Goal: Task Accomplishment & Management: Use online tool/utility

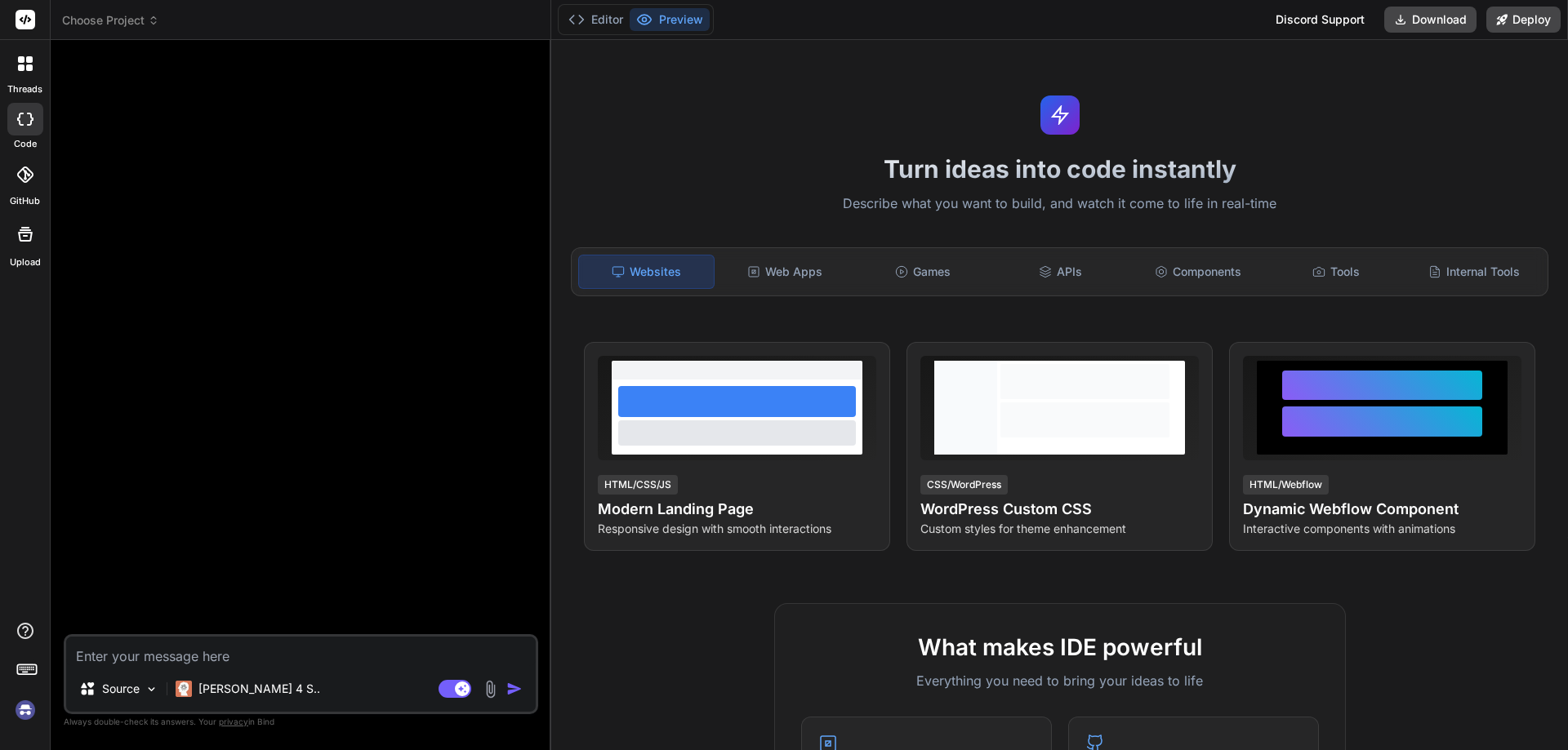
click at [27, 708] on img at bounding box center [25, 710] width 28 height 28
type textarea "x"
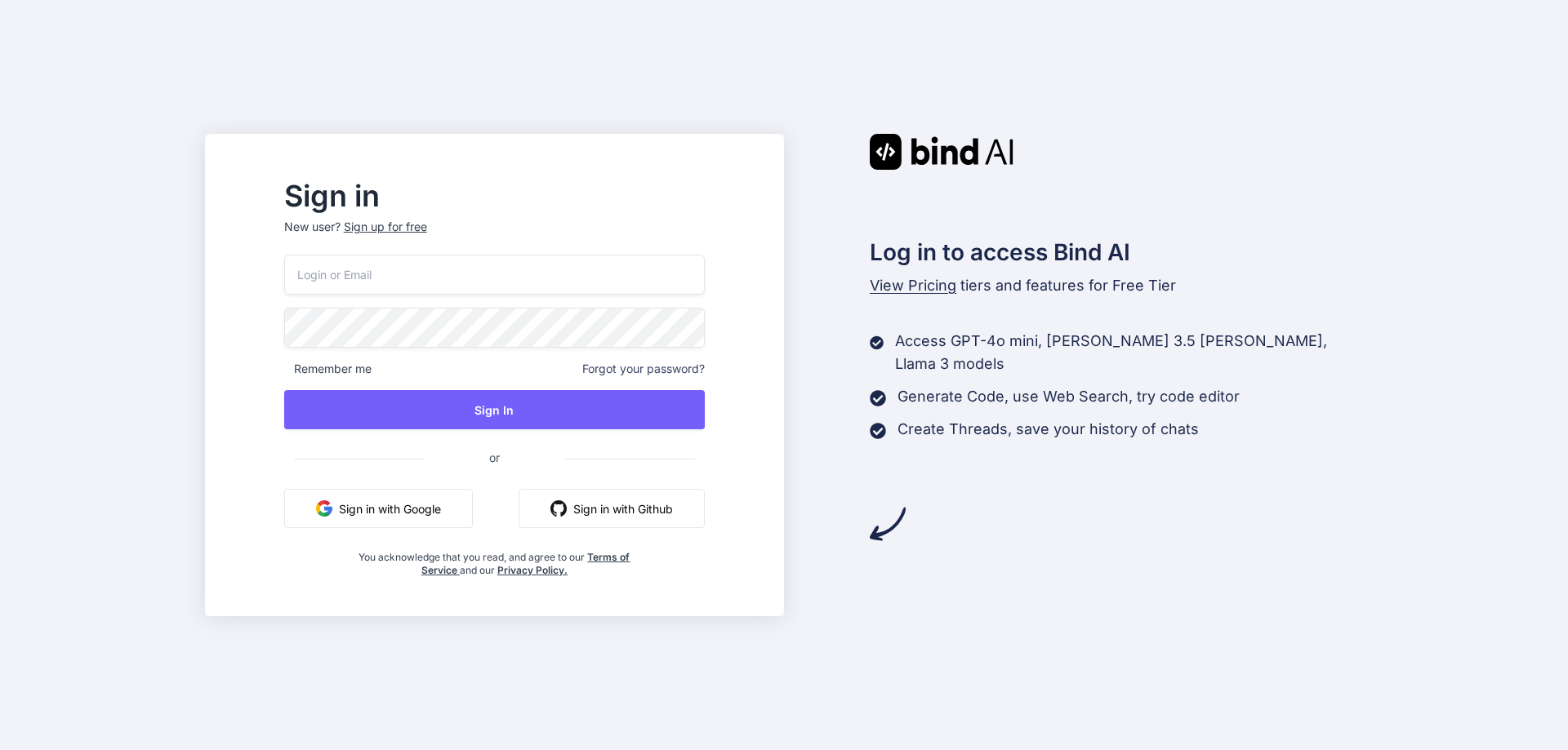
type input "alessandro.romeo@consulromeo.it"
click at [479, 263] on input "alessandro.romeo@consulromeo.it" at bounding box center [494, 274] width 421 height 40
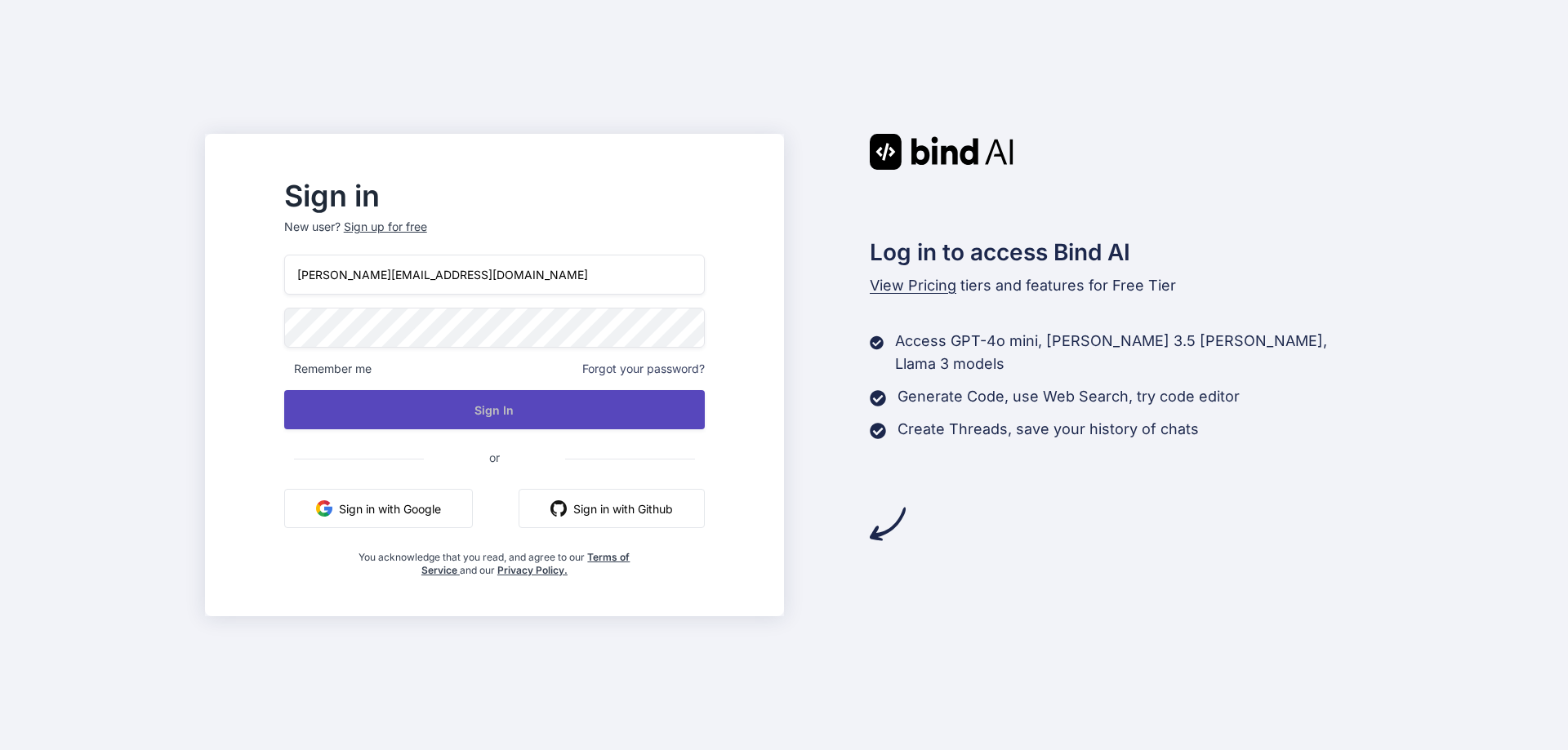
click at [499, 410] on button "Sign In" at bounding box center [494, 410] width 421 height 39
click at [552, 415] on button "Sign In" at bounding box center [494, 410] width 421 height 39
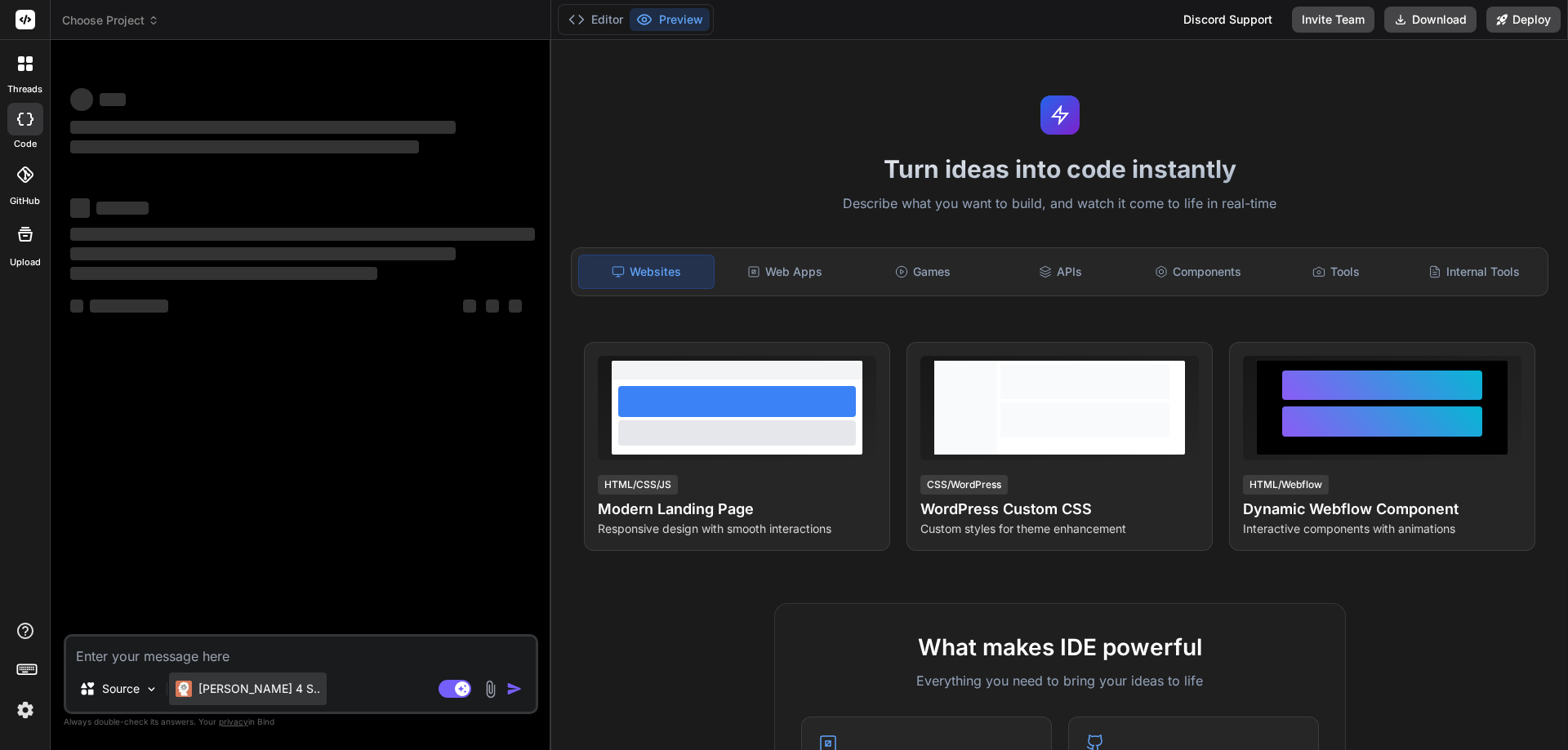
click at [239, 694] on p "[PERSON_NAME] 4 S.." at bounding box center [259, 688] width 122 height 16
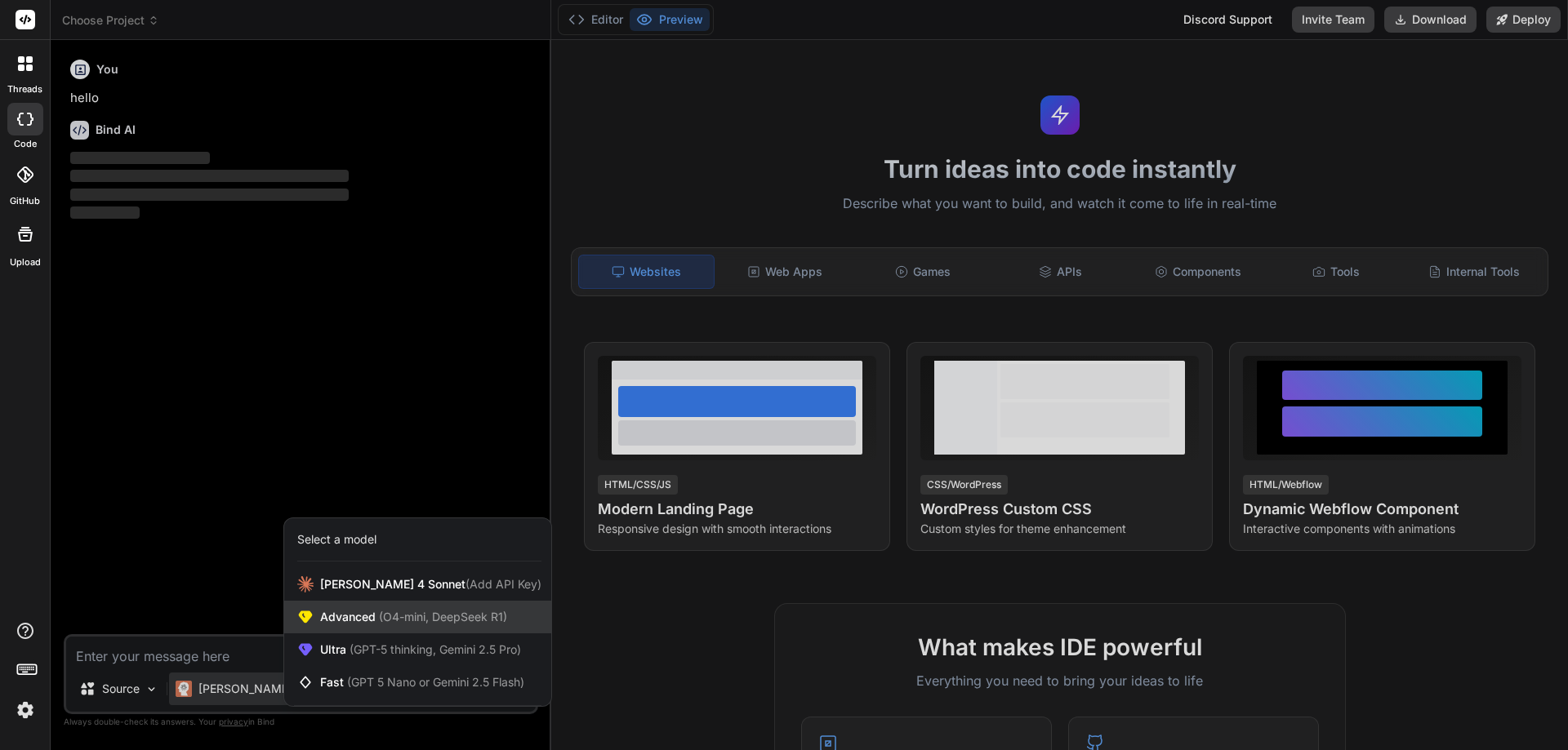
click at [386, 620] on span "(O4-mini, DeepSeek R1)" at bounding box center [442, 617] width 132 height 14
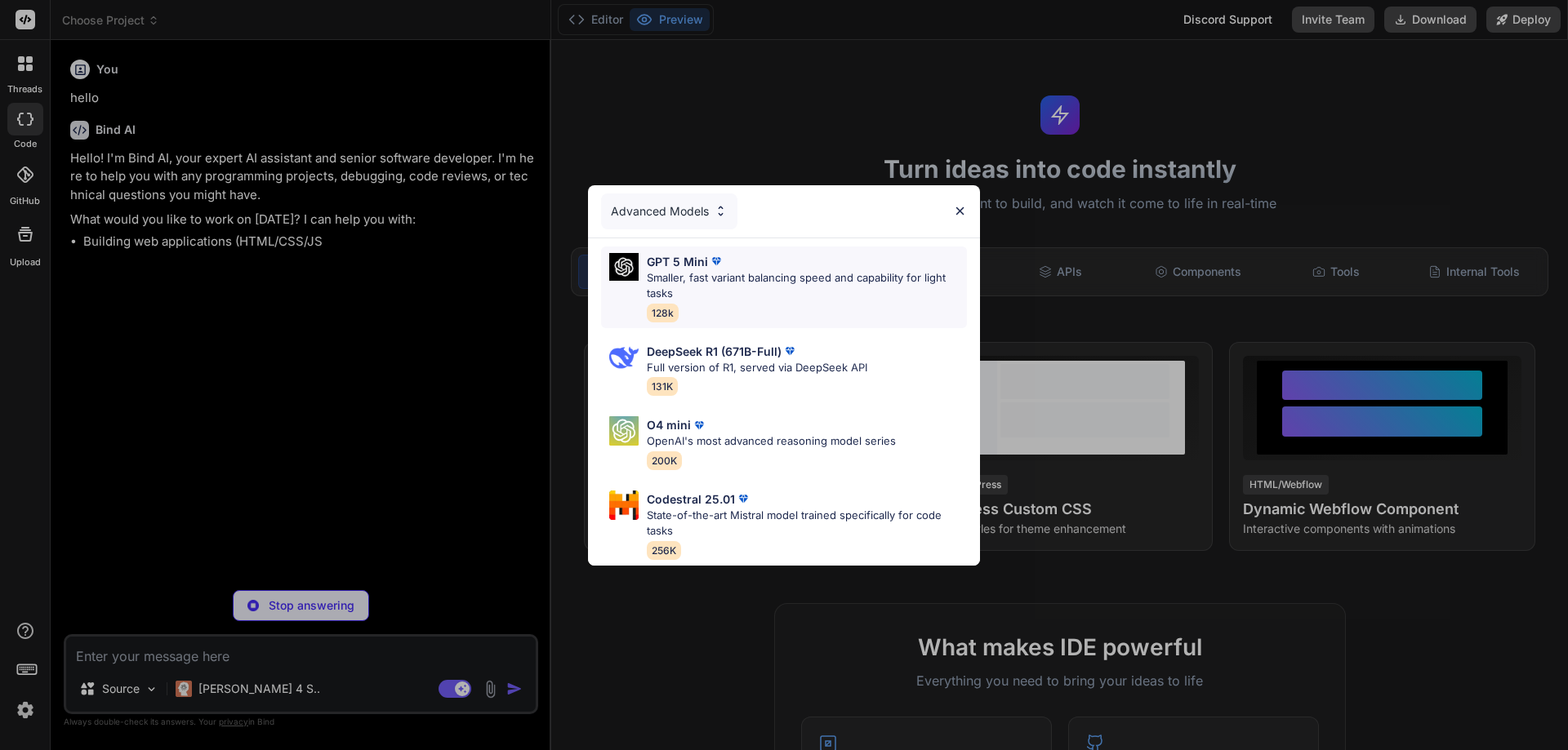
click at [733, 270] on p "Smaller, fast variant balancing speed and capability for light tasks" at bounding box center [807, 286] width 320 height 32
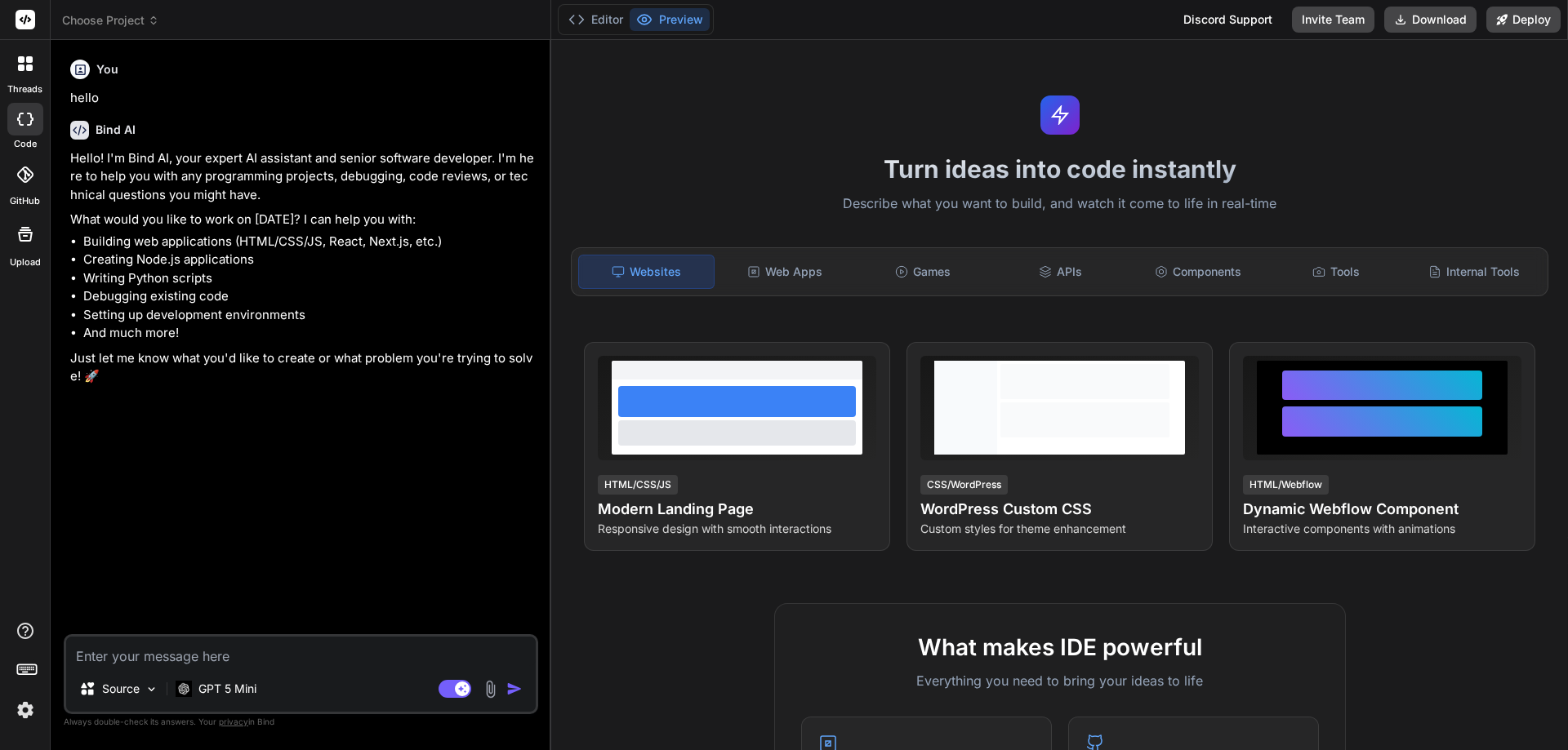
type textarea "x"
click at [122, 25] on span "Choose Project" at bounding box center [110, 19] width 97 height 16
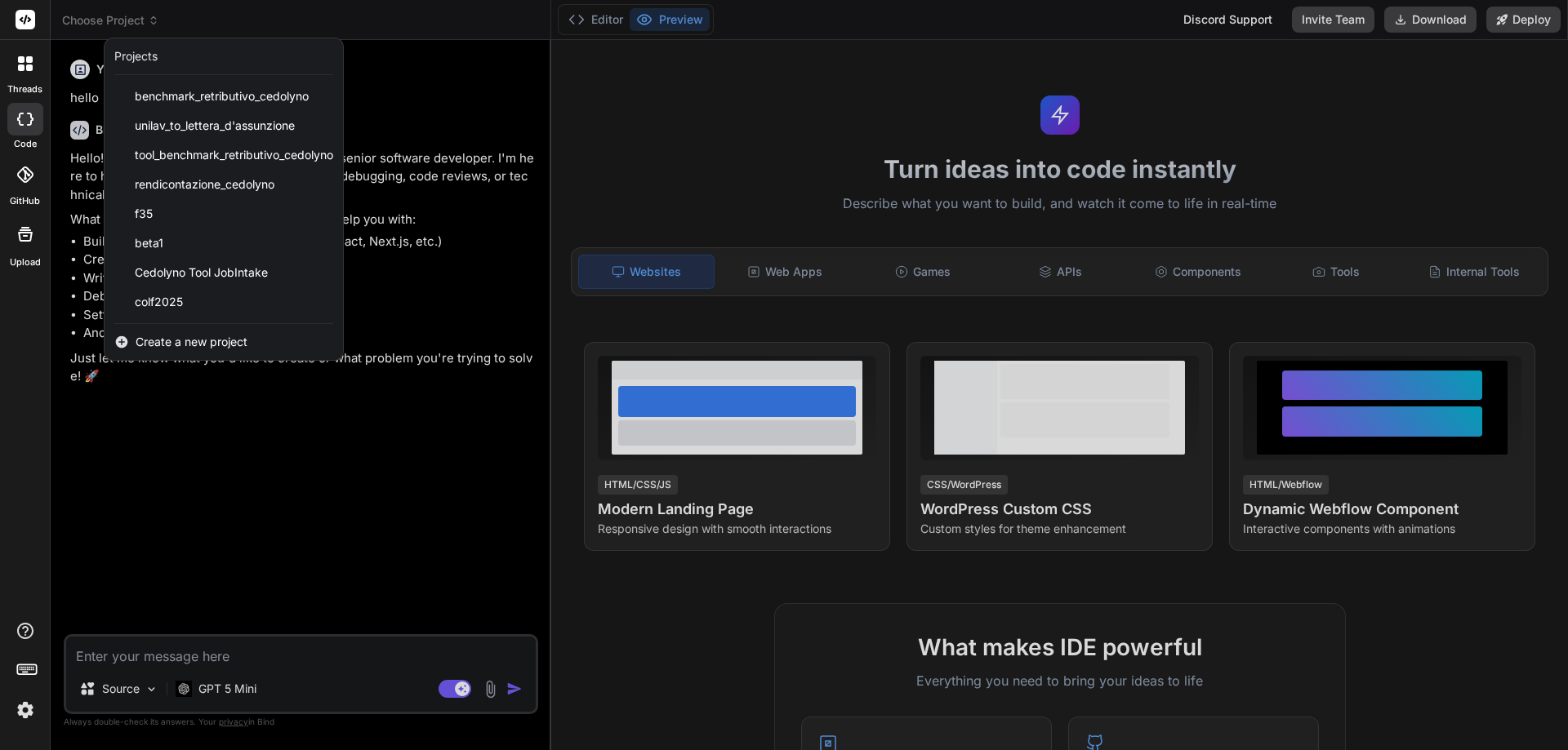
click at [169, 344] on span "Create a new project" at bounding box center [191, 341] width 112 height 16
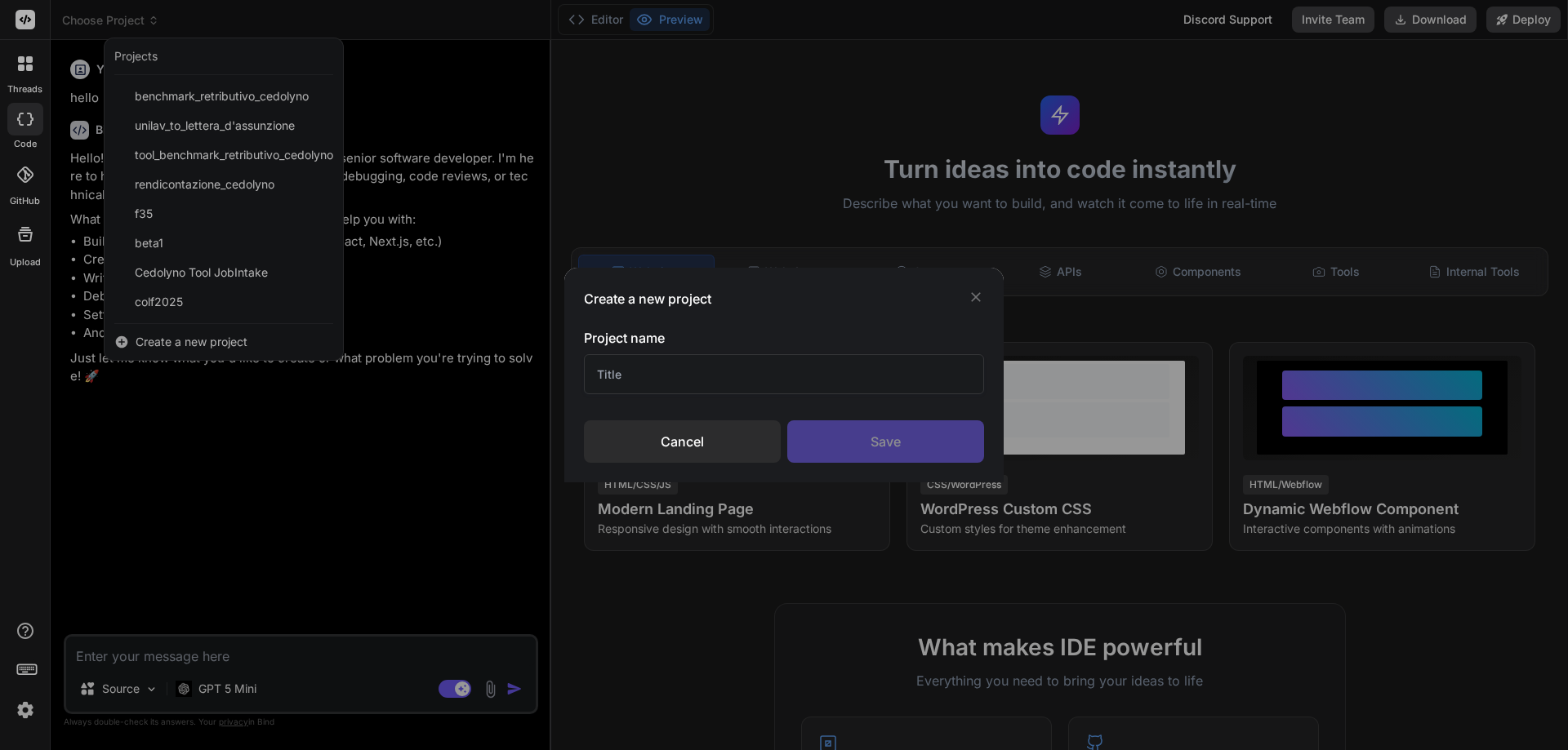
click at [746, 377] on input "text" at bounding box center [784, 374] width 400 height 40
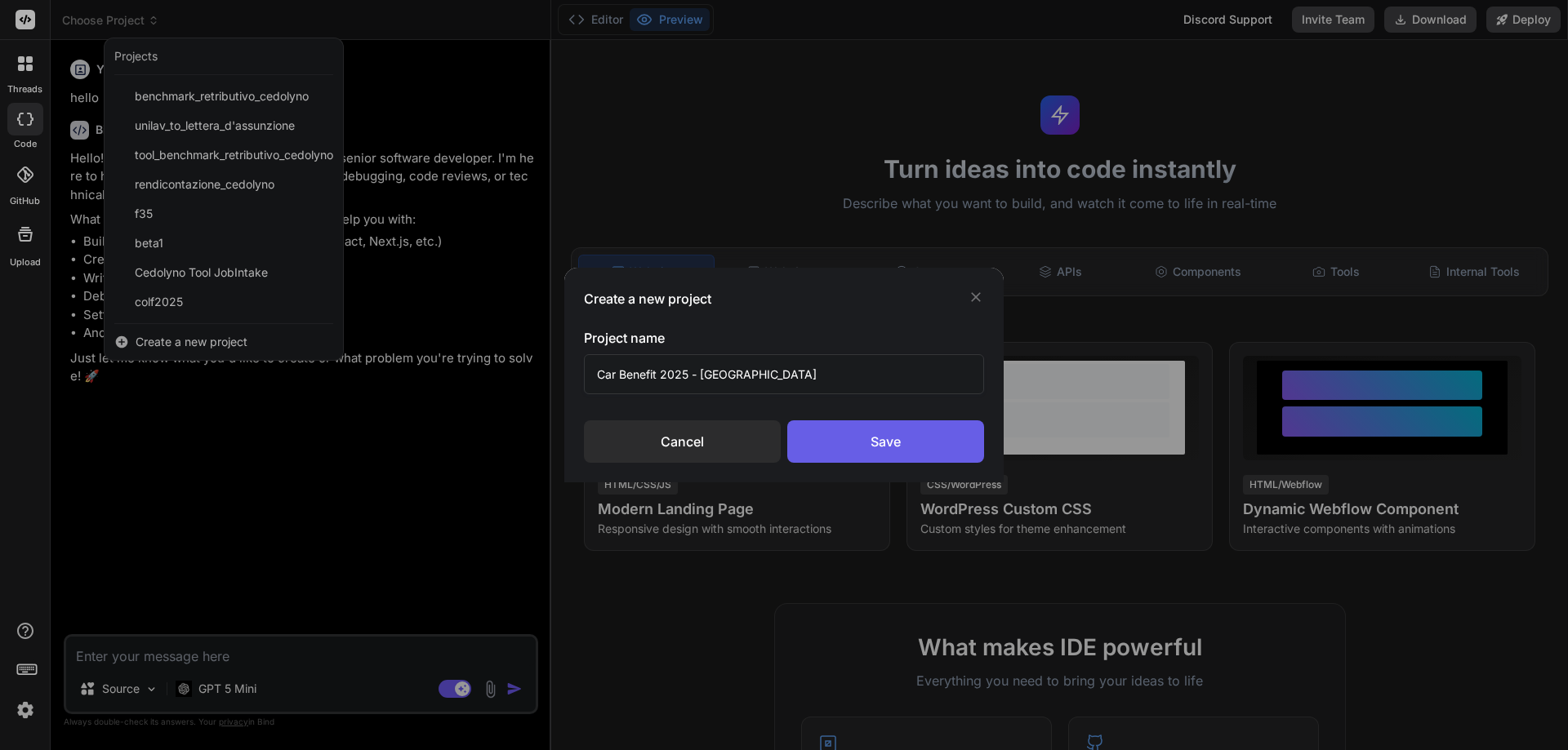
type input "Car Benefit 2025 - [GEOGRAPHIC_DATA]"
click at [874, 432] on div "Save" at bounding box center [885, 442] width 197 height 42
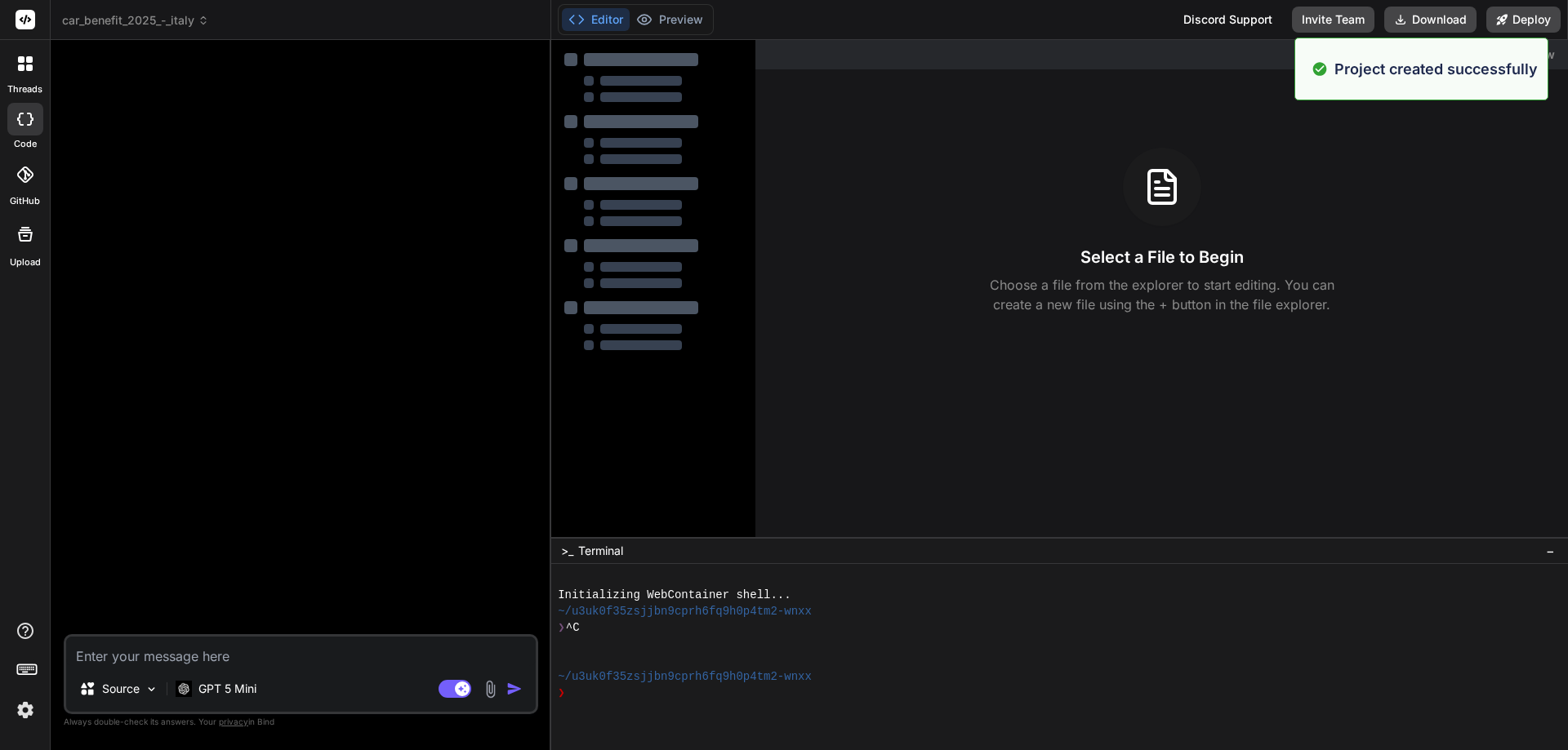
type textarea "x"
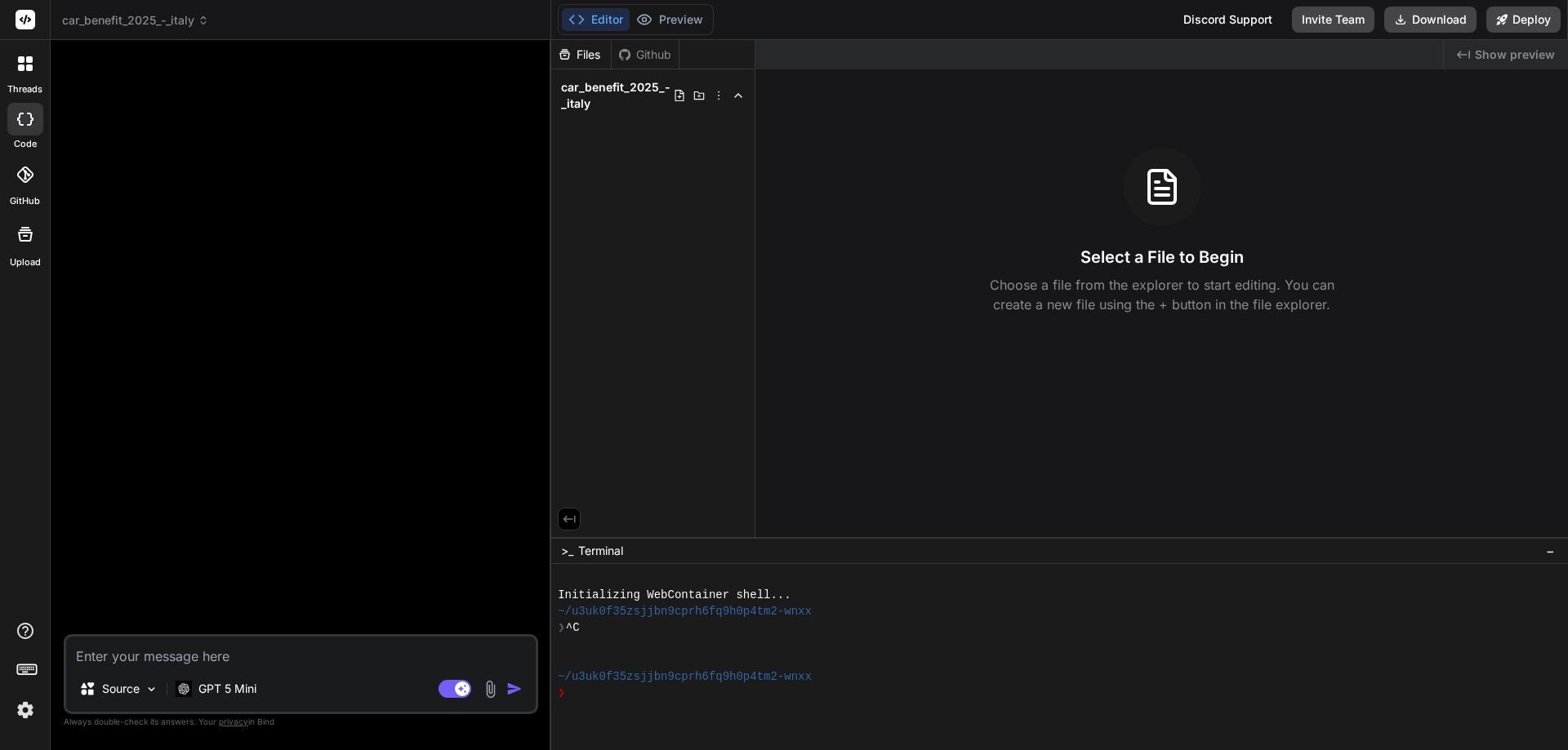
click at [226, 647] on textarea at bounding box center [301, 651] width 470 height 30
paste textarea "Loremi dol: Sitametcons Adipis Elitsed Doei Temporinc 5614 Utlaboreetd: Magnaal…"
type textarea "Loremi dol: Sitametcons Adipis Elitsed Doei Temporinc 5614 Utlaboreetd: Magnaal…"
type textarea "x"
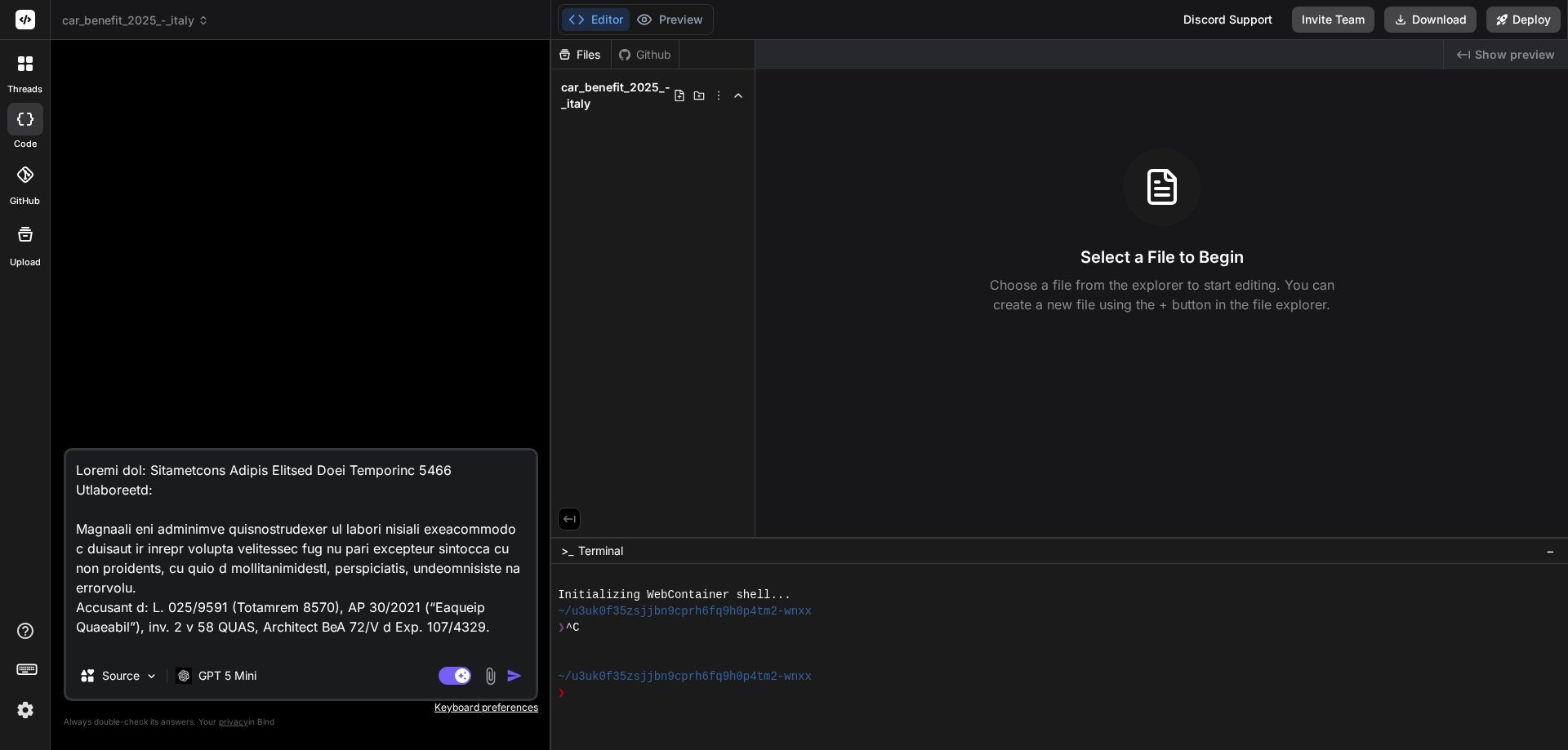
scroll to position [2980, 0]
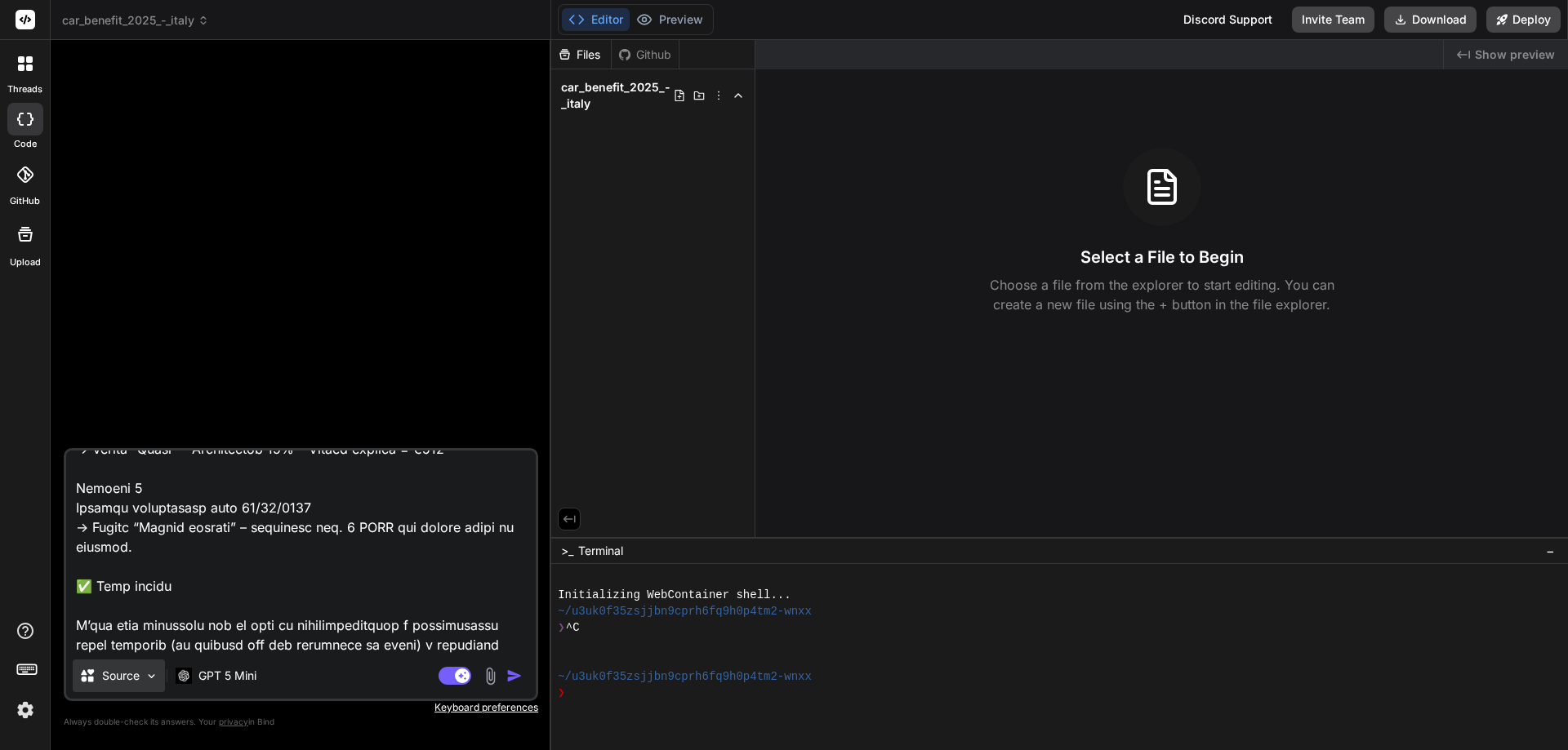
type textarea "Loremi dol: Sitametcons Adipis Elitsed Doei Temporinc 5614 Utlaboreetd: Magnaal…"
click at [149, 683] on div "Source" at bounding box center [118, 676] width 92 height 33
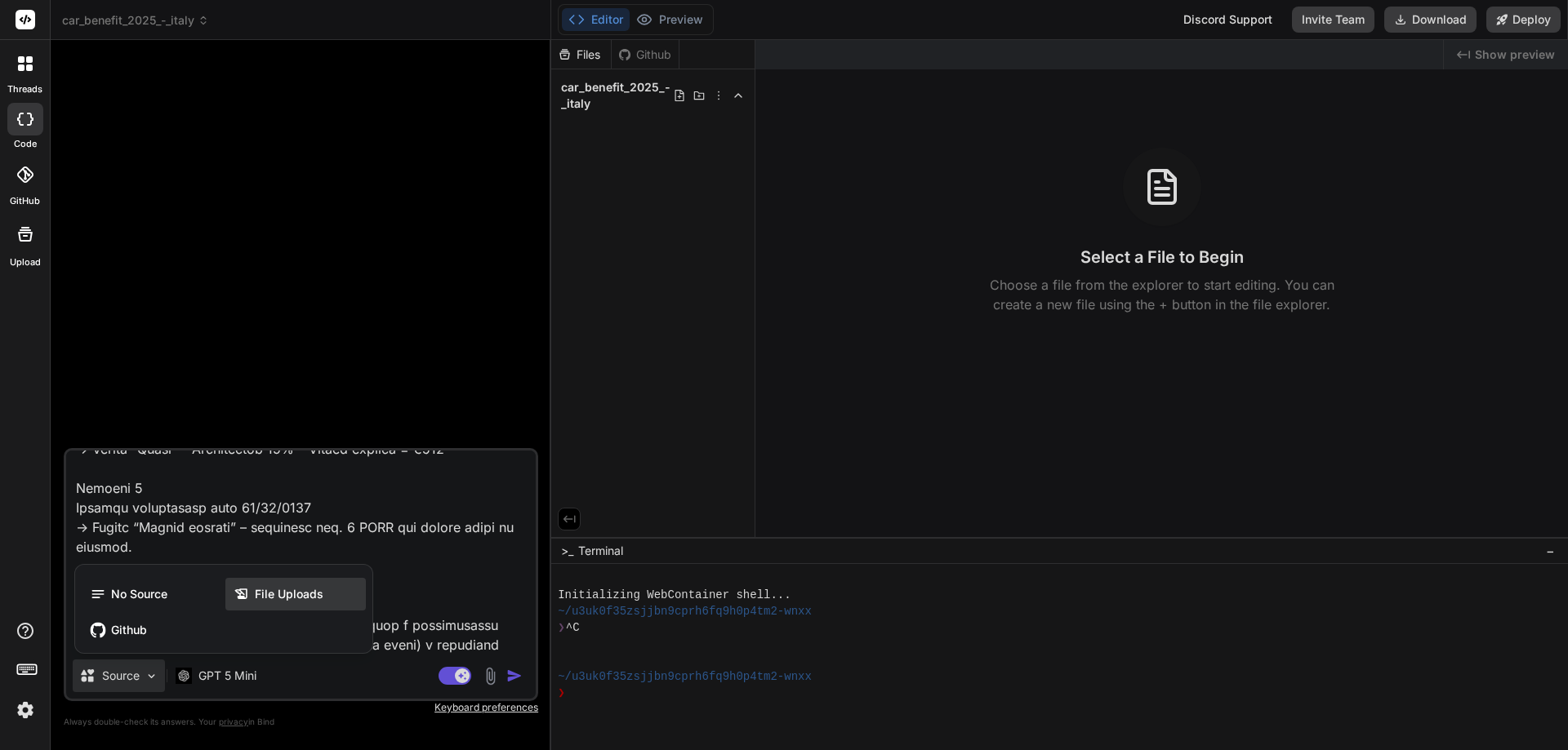
click at [255, 600] on span "File Uploads" at bounding box center [289, 594] width 68 height 16
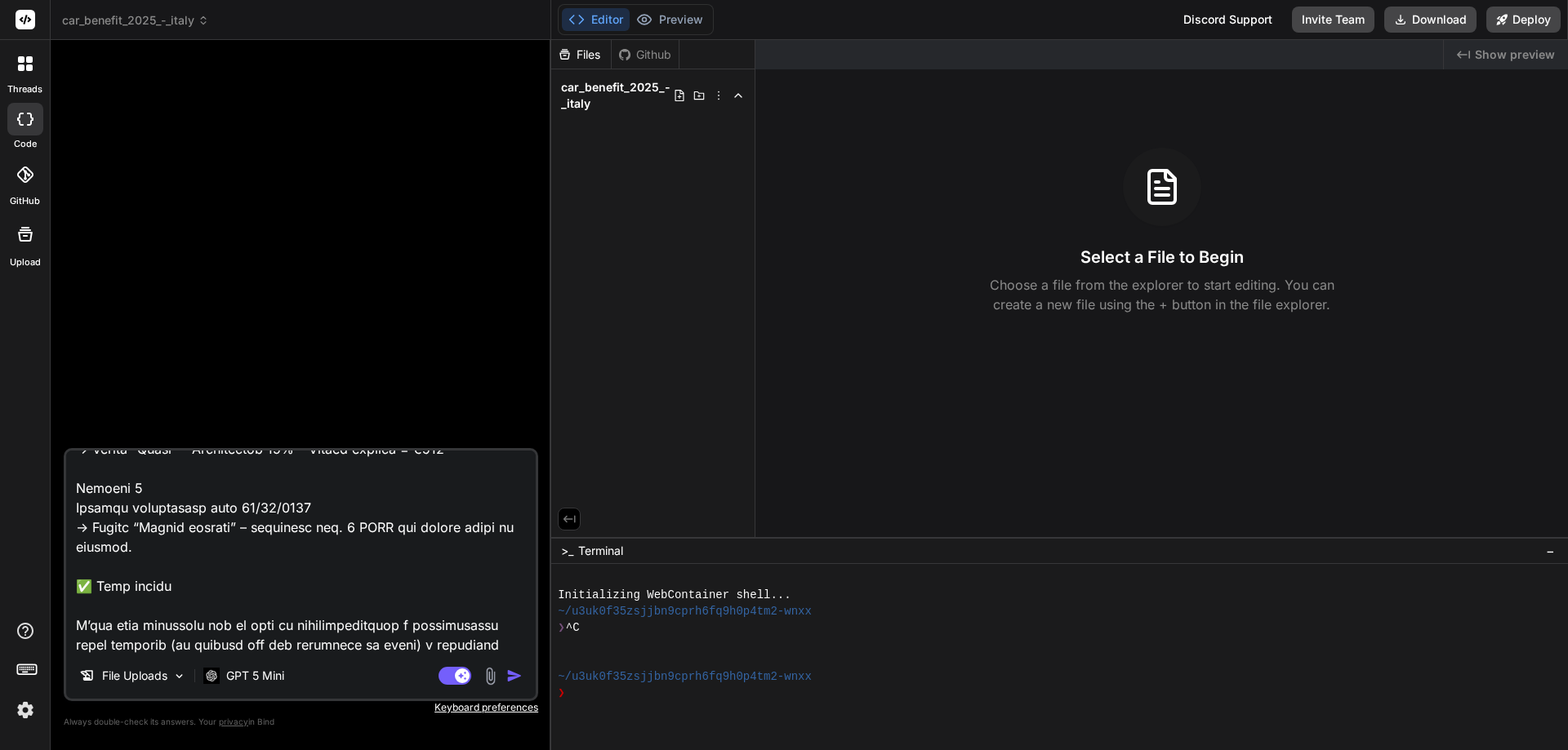
click at [488, 673] on img at bounding box center [490, 677] width 19 height 19
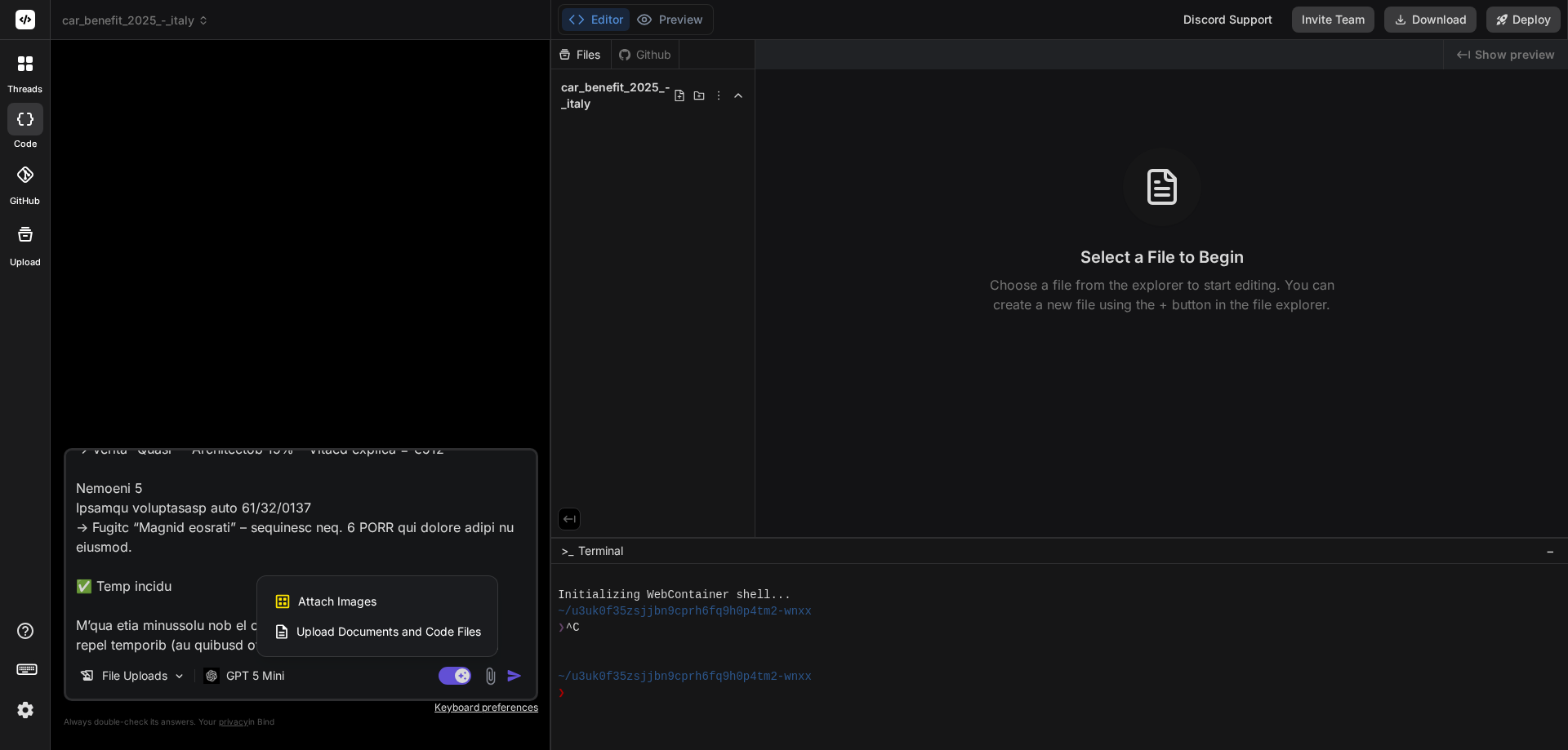
click at [327, 628] on span "Upload Documents and Code Files" at bounding box center [389, 632] width 184 height 16
type textarea "x"
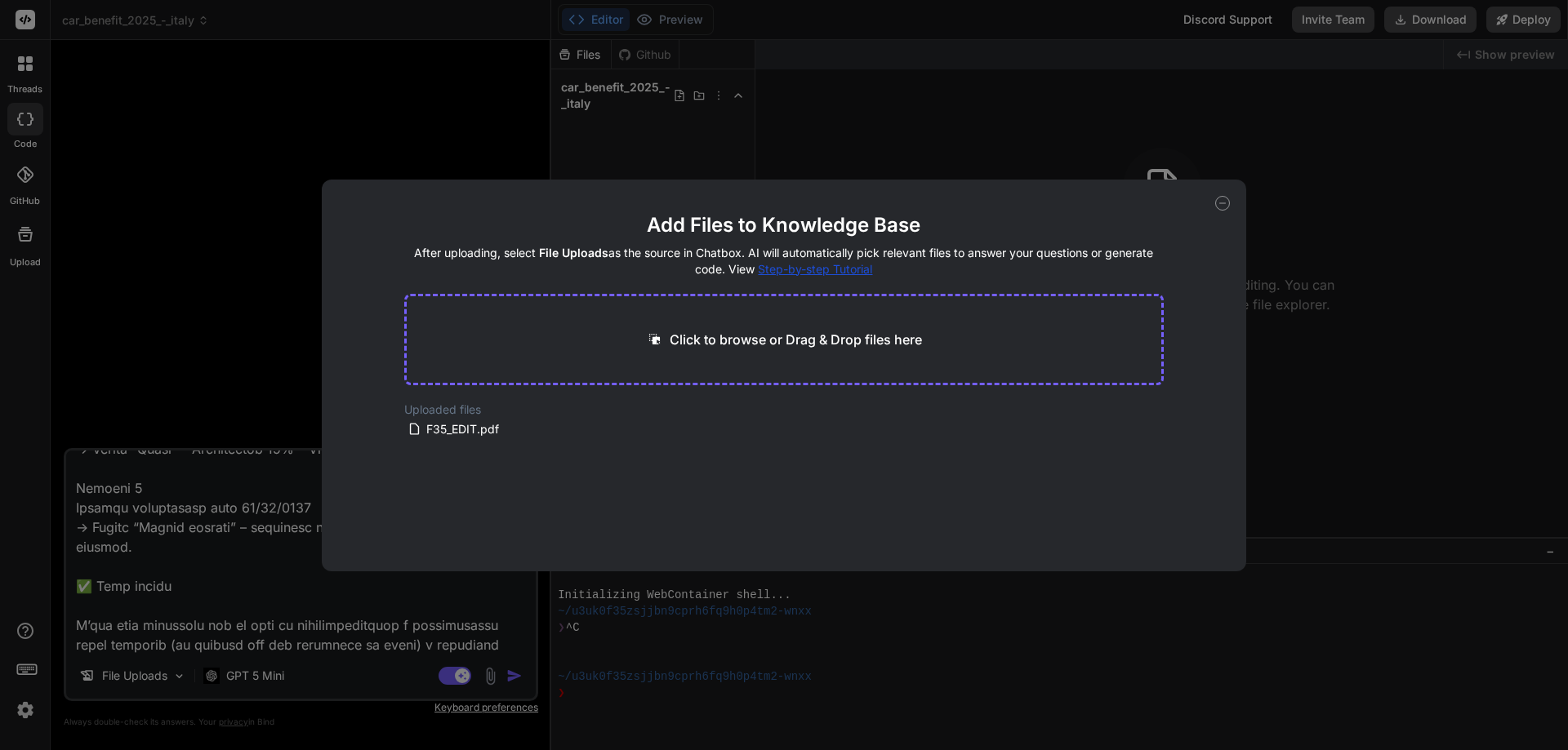
click at [670, 349] on p "Click to browse or Drag & Drop files here" at bounding box center [796, 340] width 253 height 19
type input "C:\fakepath\cars benefit italia .docx"
click at [561, 409] on icon at bounding box center [563, 414] width 14 height 14
click at [504, 431] on div "F35_EDIT.pdf" at bounding box center [512, 429] width 210 height 19
click at [629, 432] on icon at bounding box center [629, 430] width 8 height 9
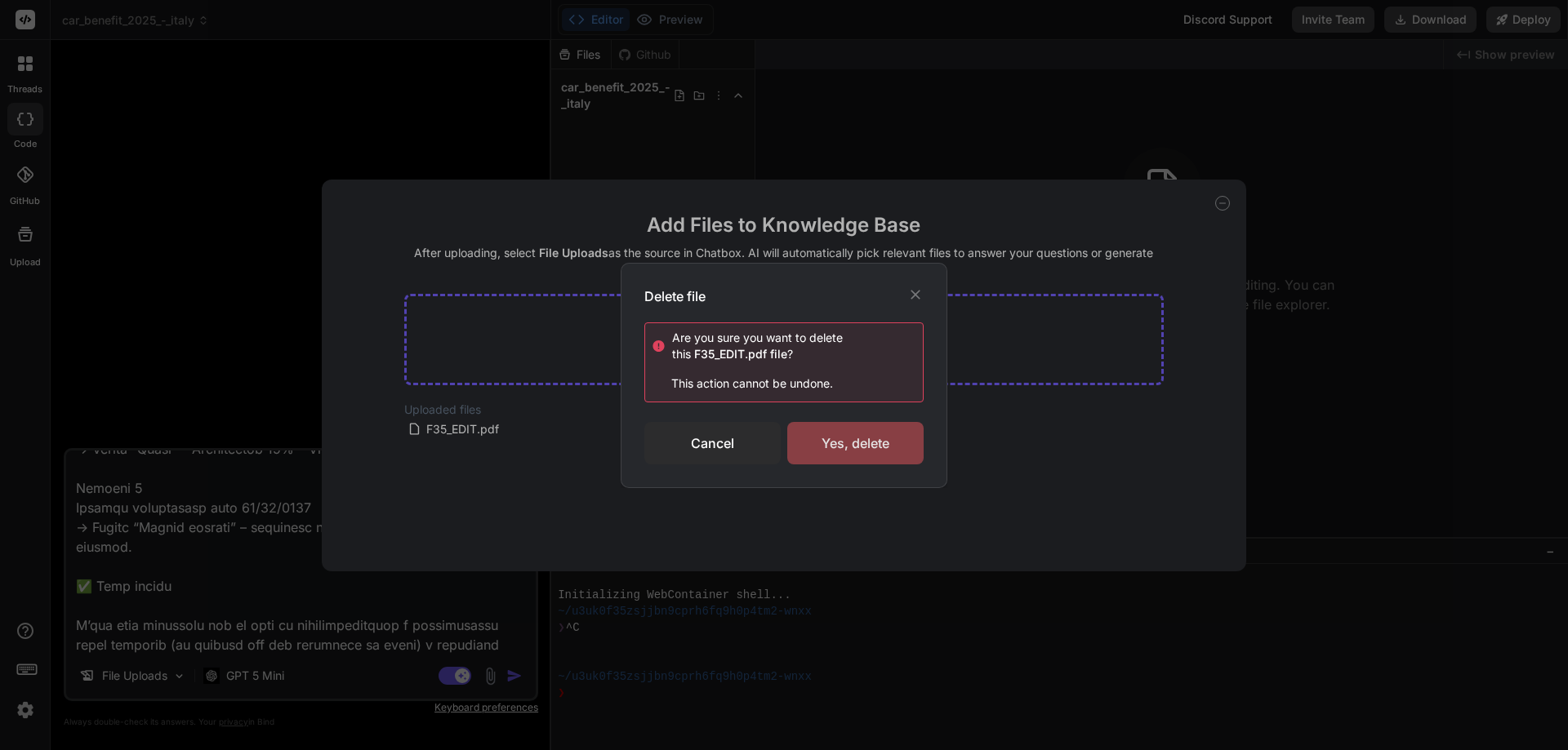
click at [842, 445] on div "Yes, delete" at bounding box center [855, 443] width 136 height 42
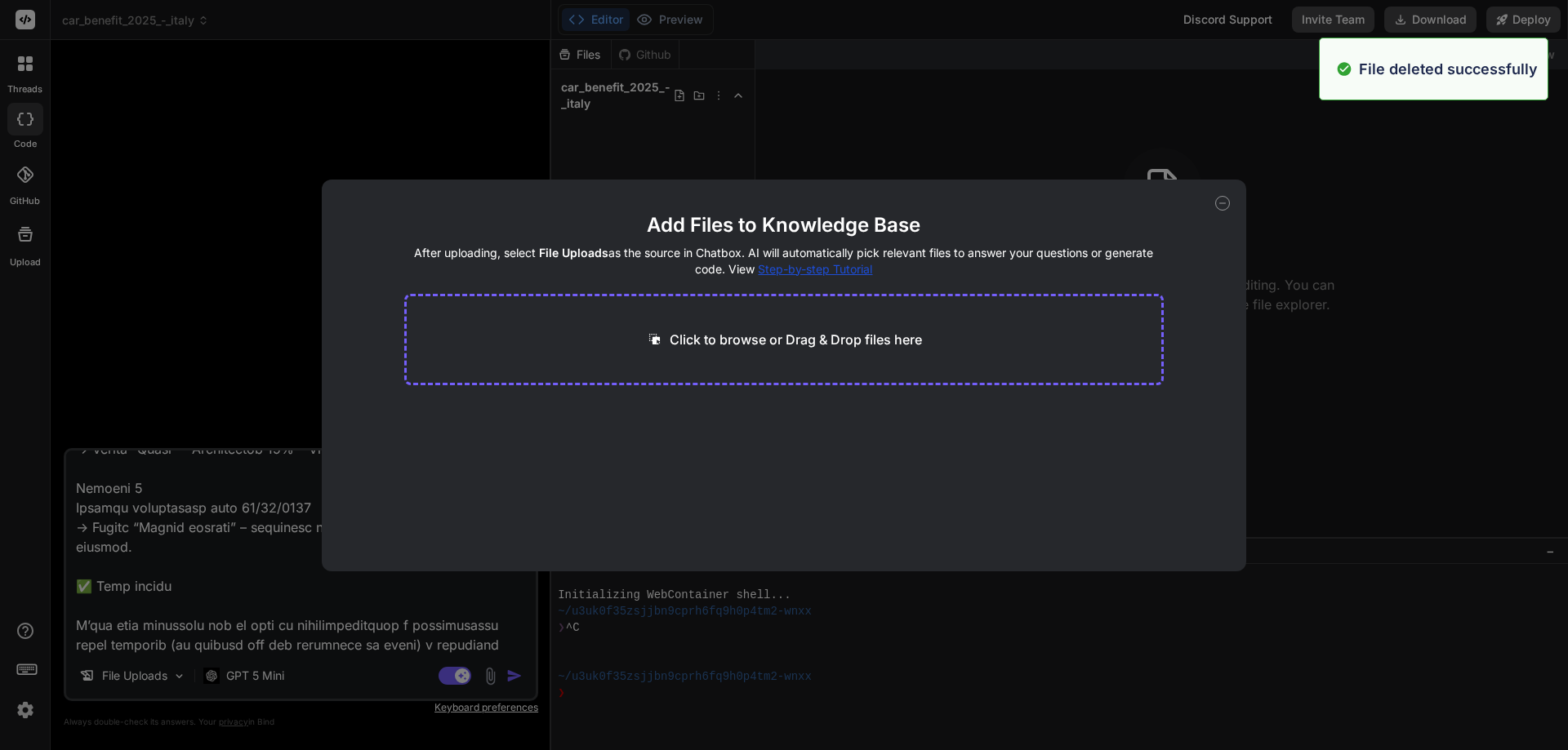
click at [744, 342] on p "Click to browse or Drag & Drop files here" at bounding box center [796, 340] width 253 height 19
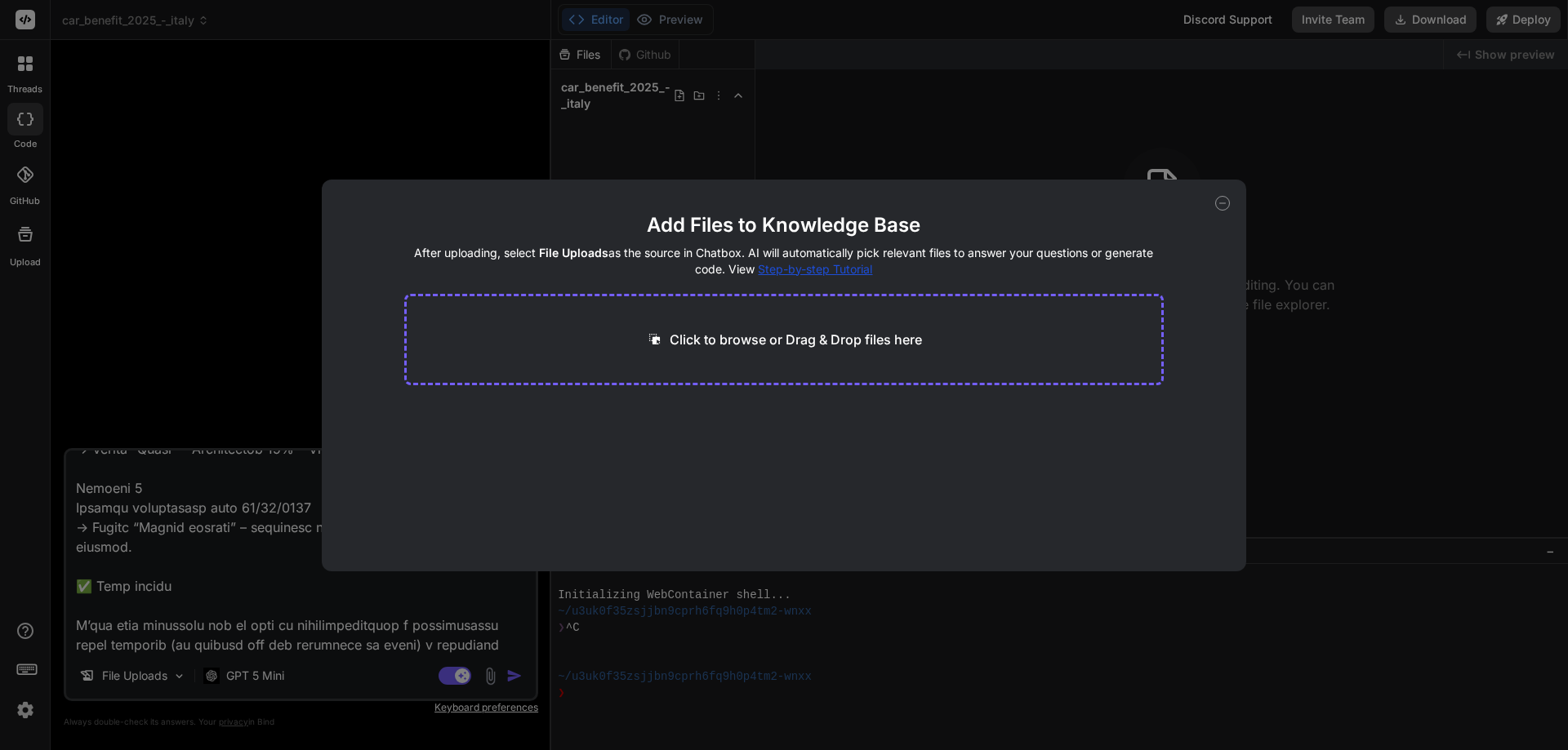
click at [642, 736] on div "Add Files to Knowledge Base After uploading, select File Uploads as the source …" at bounding box center [784, 375] width 1568 height 750
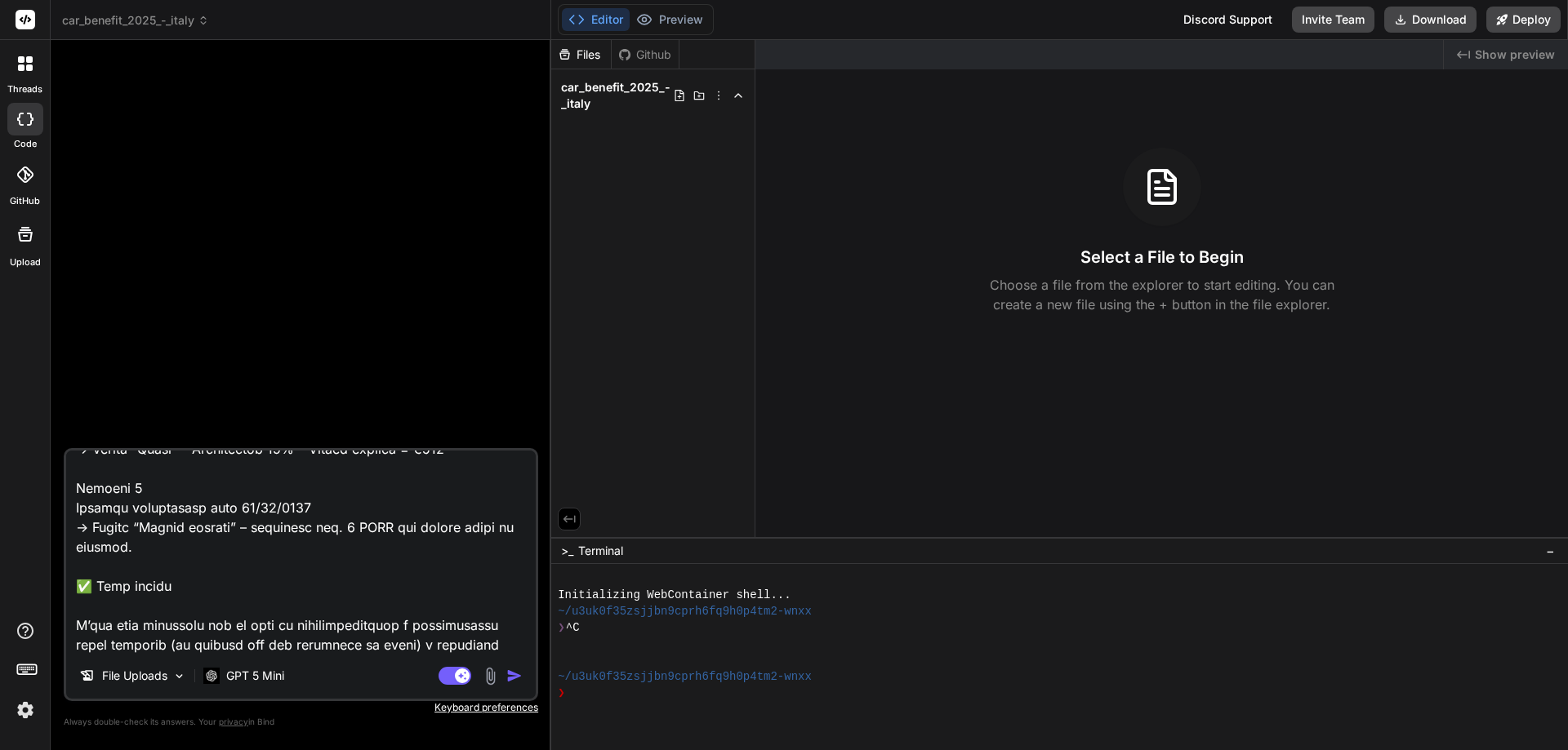
click at [490, 676] on img at bounding box center [490, 677] width 19 height 19
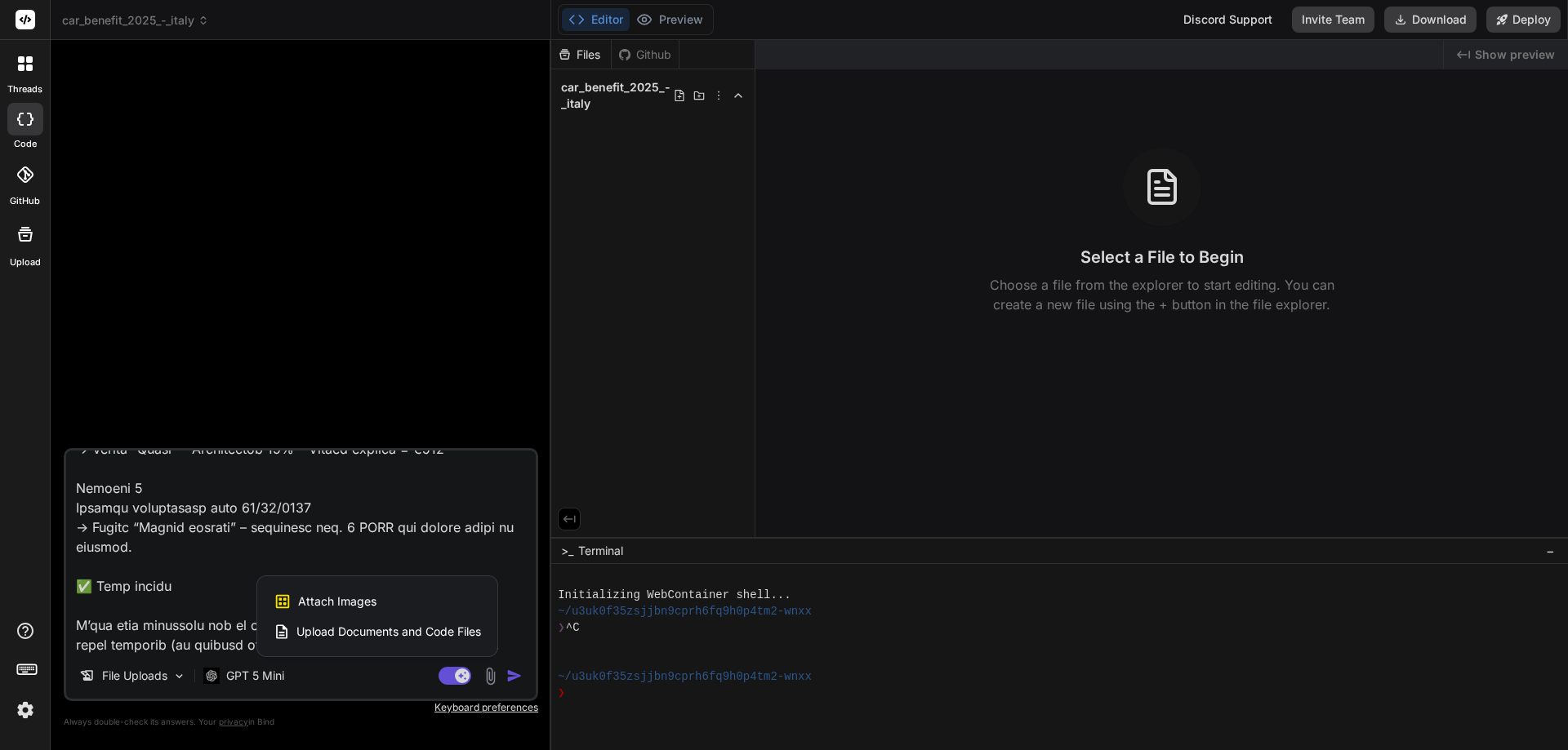
click at [363, 632] on span "Upload Documents and Code Files" at bounding box center [389, 632] width 184 height 16
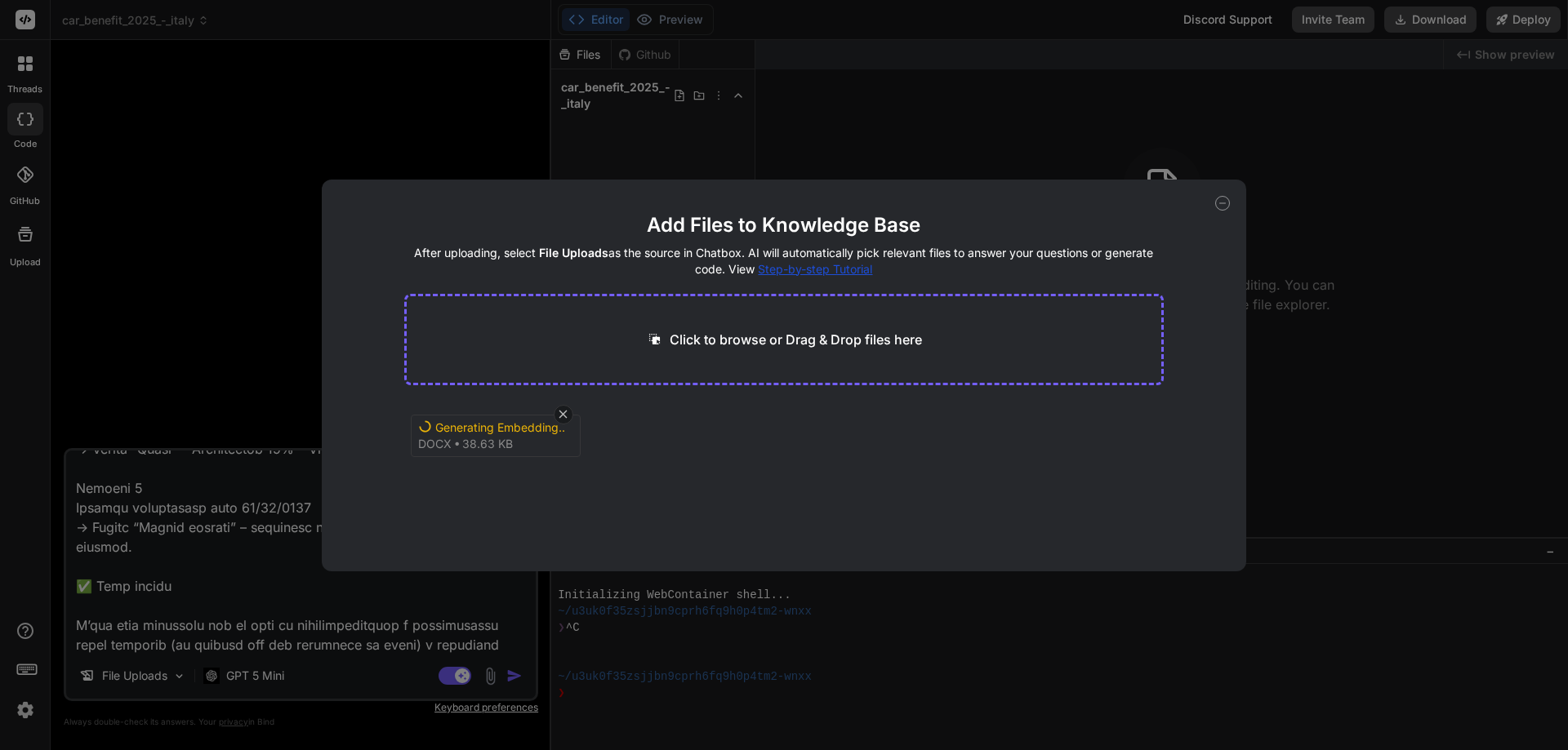
click at [1221, 199] on icon at bounding box center [1222, 203] width 14 height 14
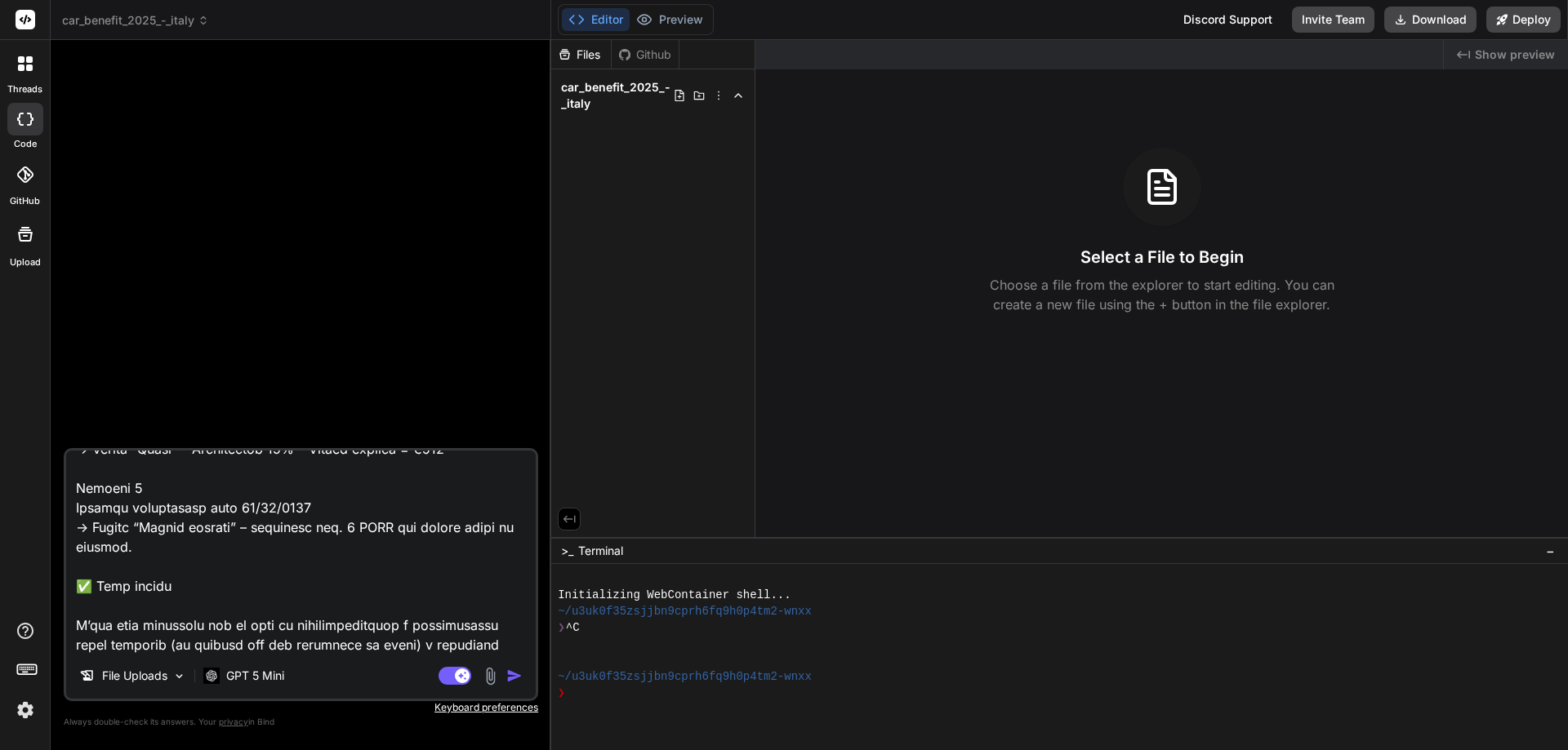
click at [493, 674] on img at bounding box center [490, 677] width 19 height 19
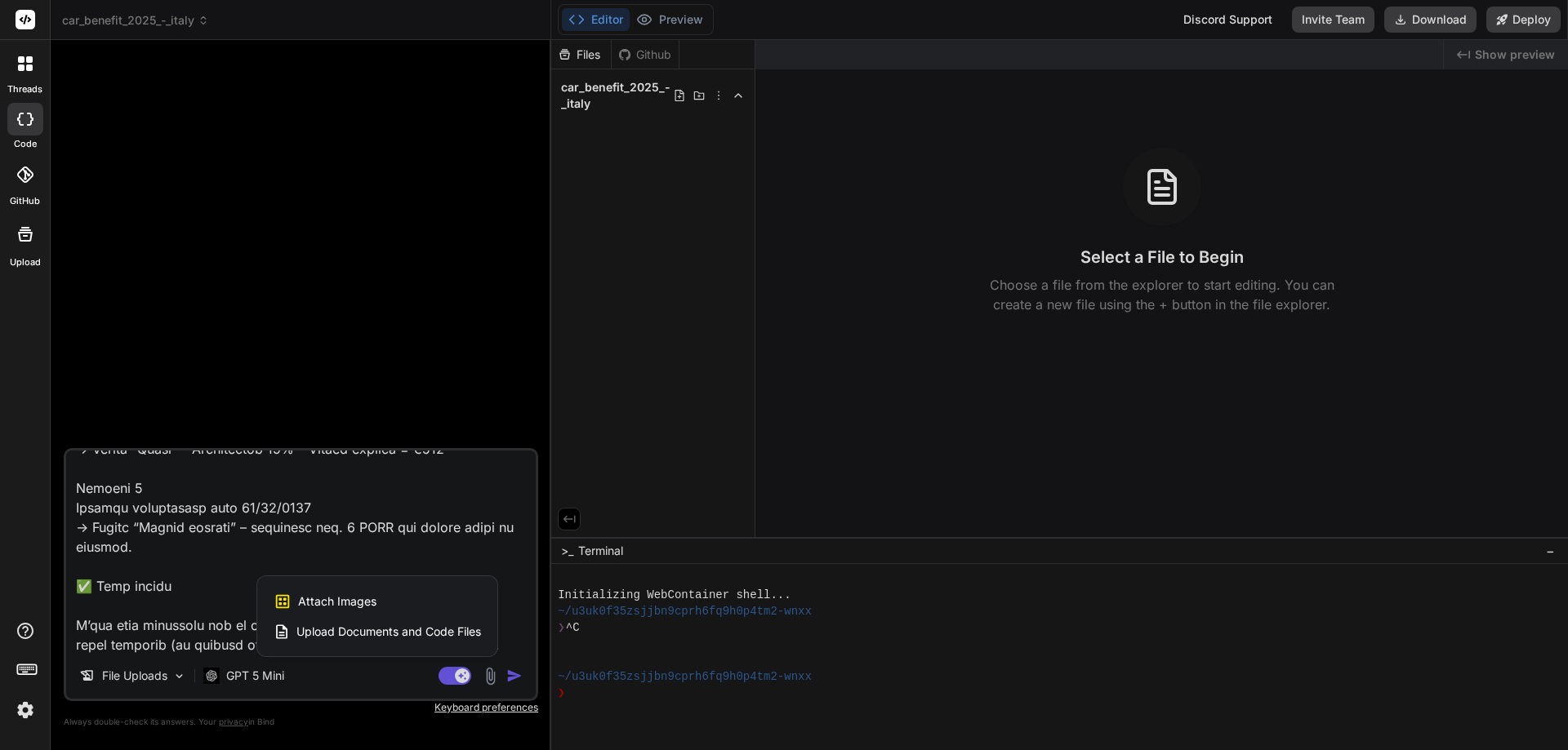
click at [406, 628] on span "Upload Documents and Code Files" at bounding box center [389, 632] width 184 height 16
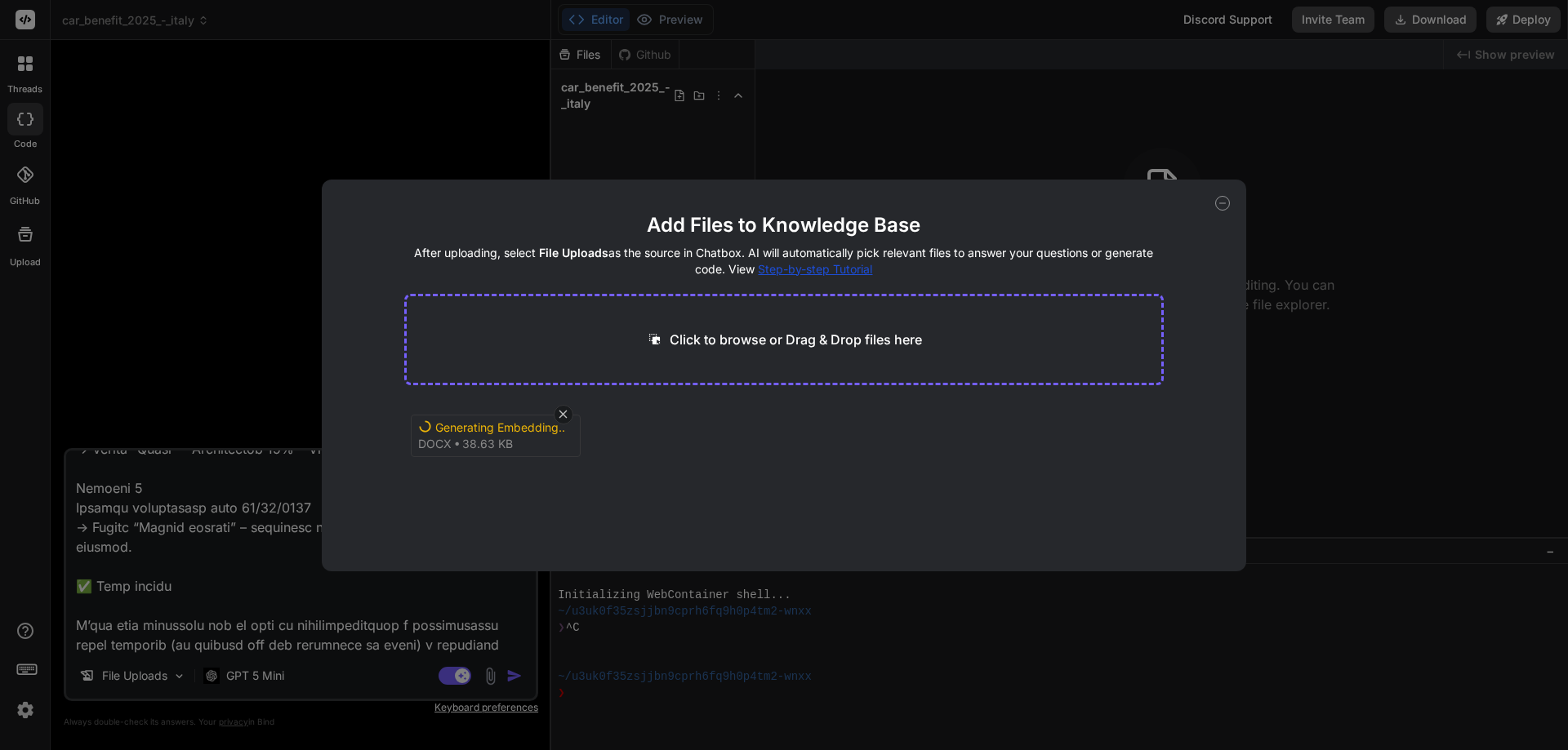
click at [488, 674] on div "Add Files to Knowledge Base After uploading, select File Uploads as the source …" at bounding box center [784, 375] width 1568 height 750
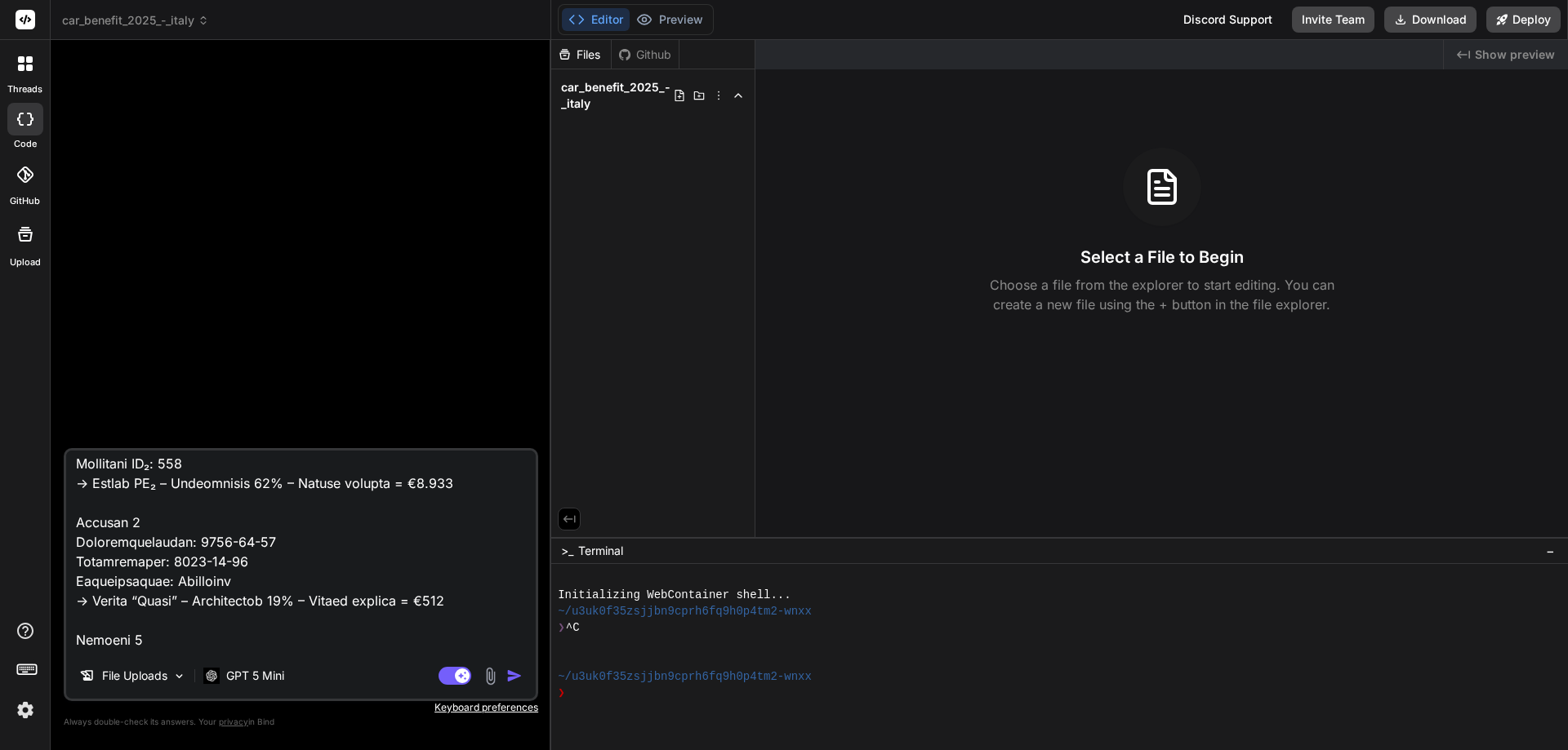
scroll to position [2817, 0]
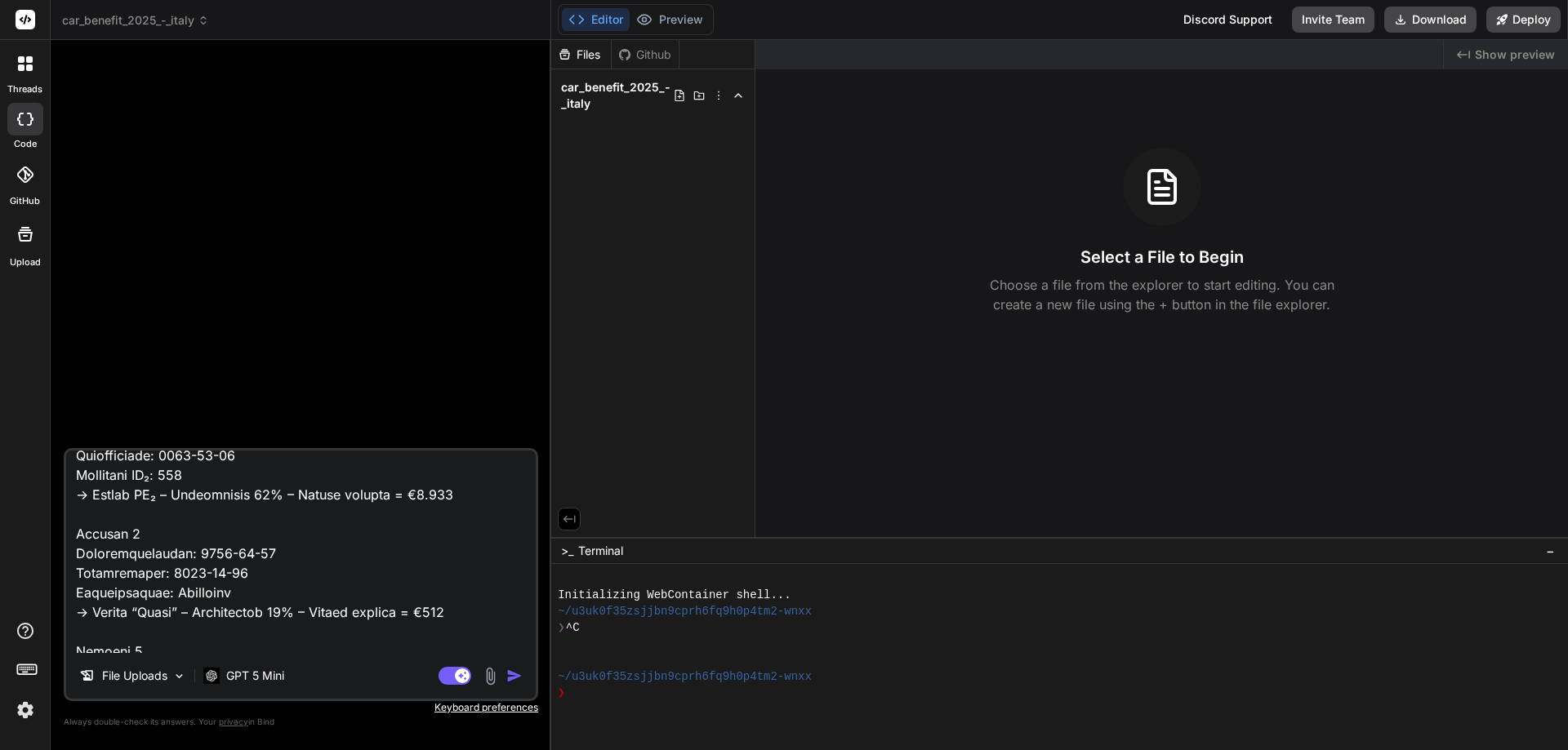
click at [514, 671] on img "button" at bounding box center [514, 676] width 16 height 16
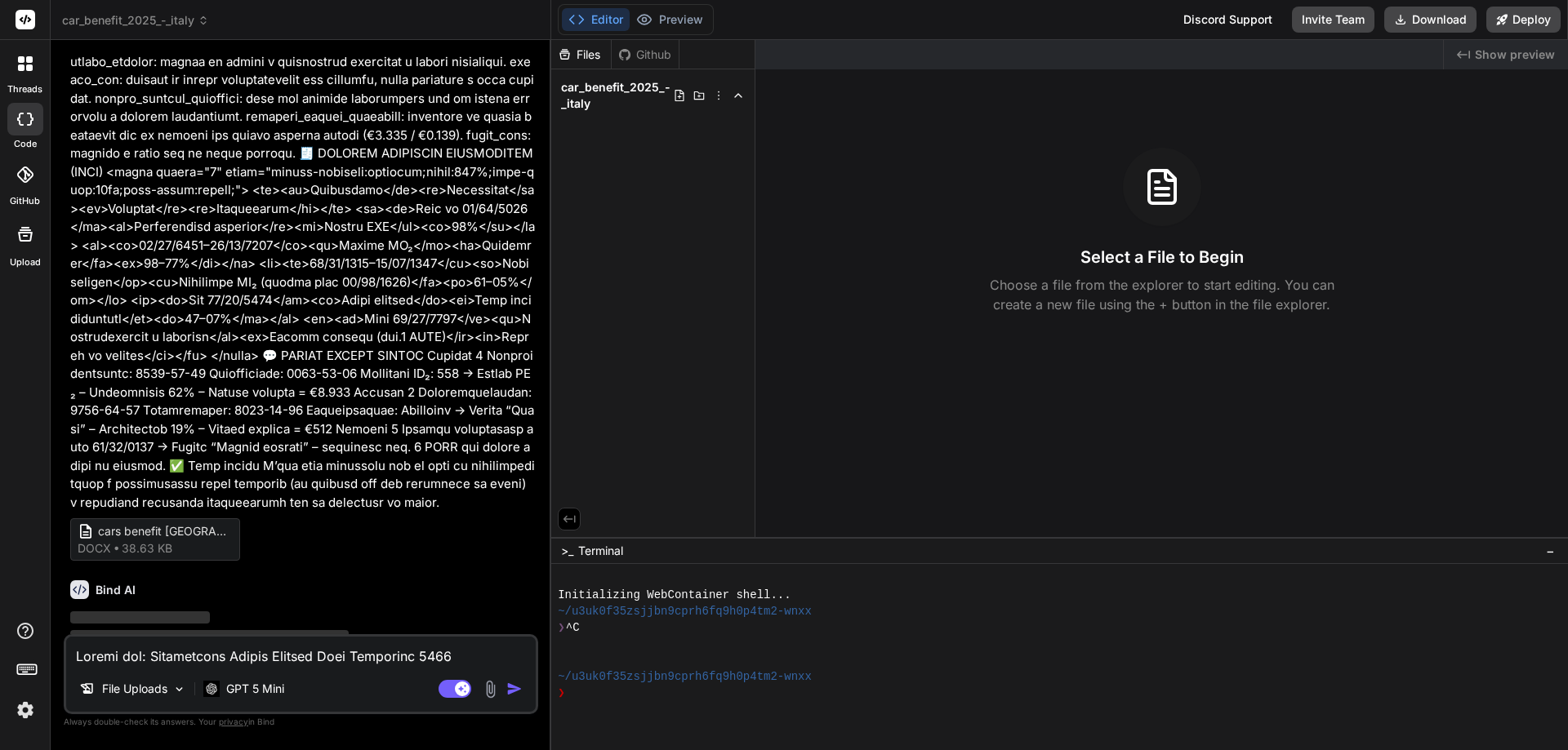
scroll to position [874, 0]
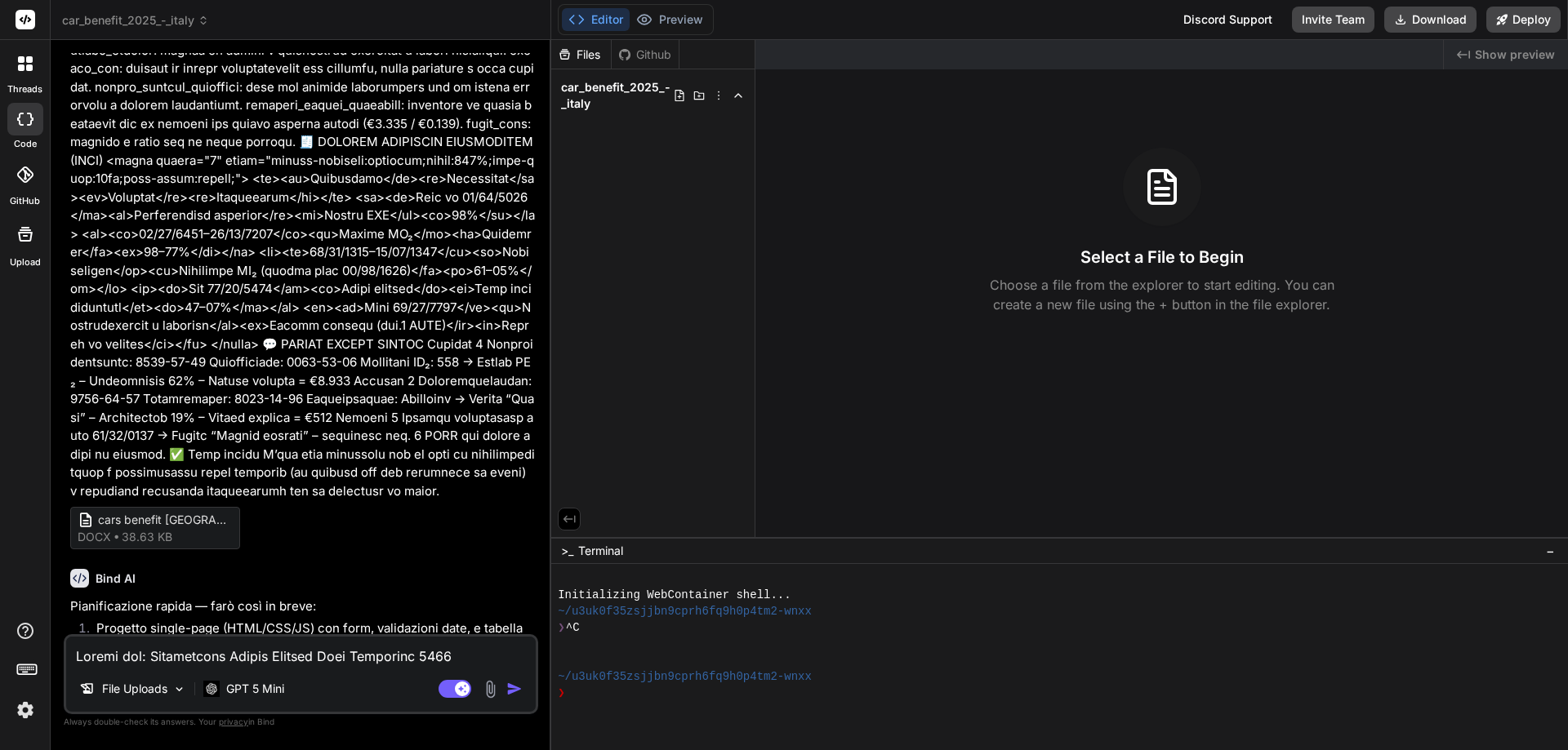
type textarea "x"
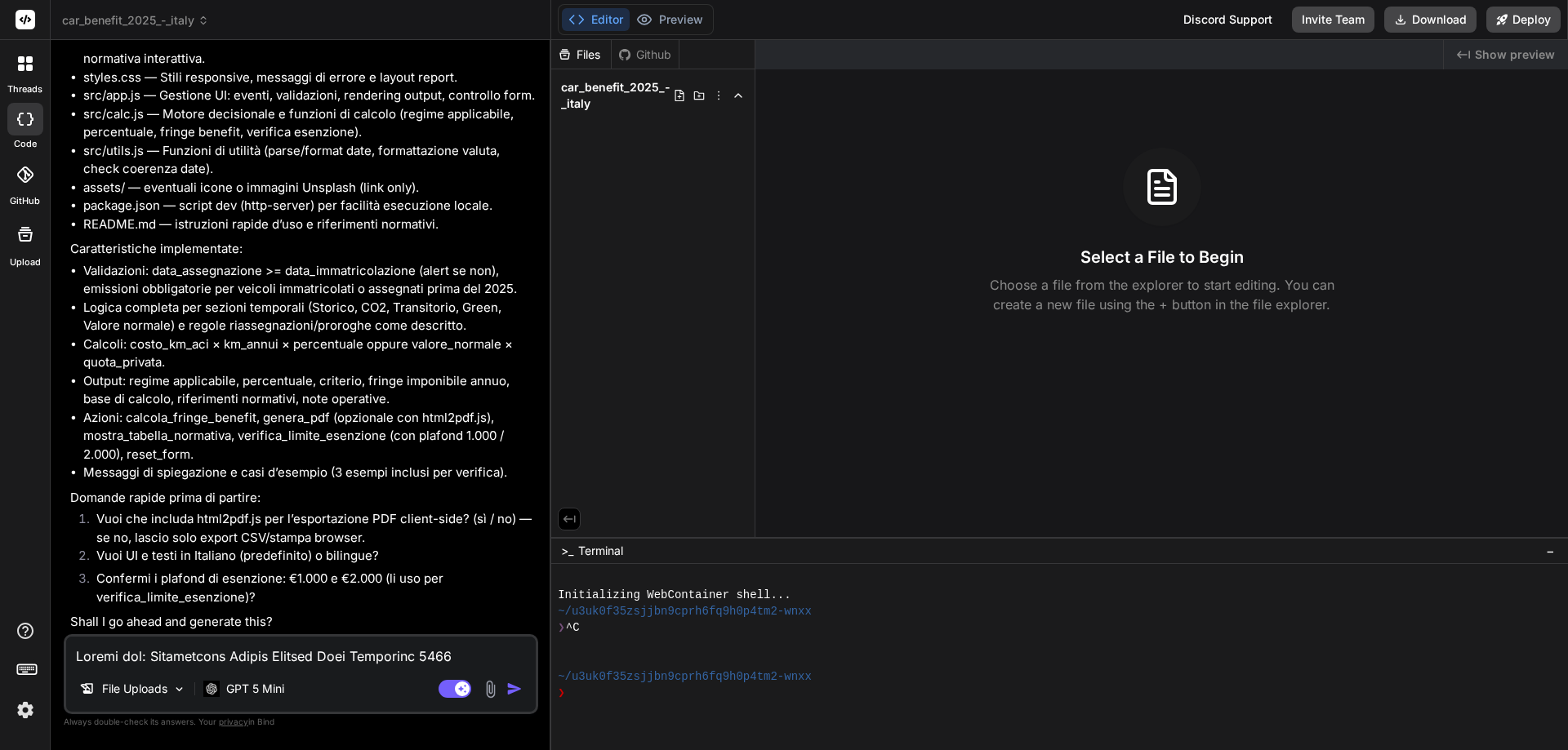
scroll to position [1679, 0]
click at [270, 639] on textarea at bounding box center [301, 651] width 470 height 30
type textarea "y"
type textarea "x"
type textarea "ye"
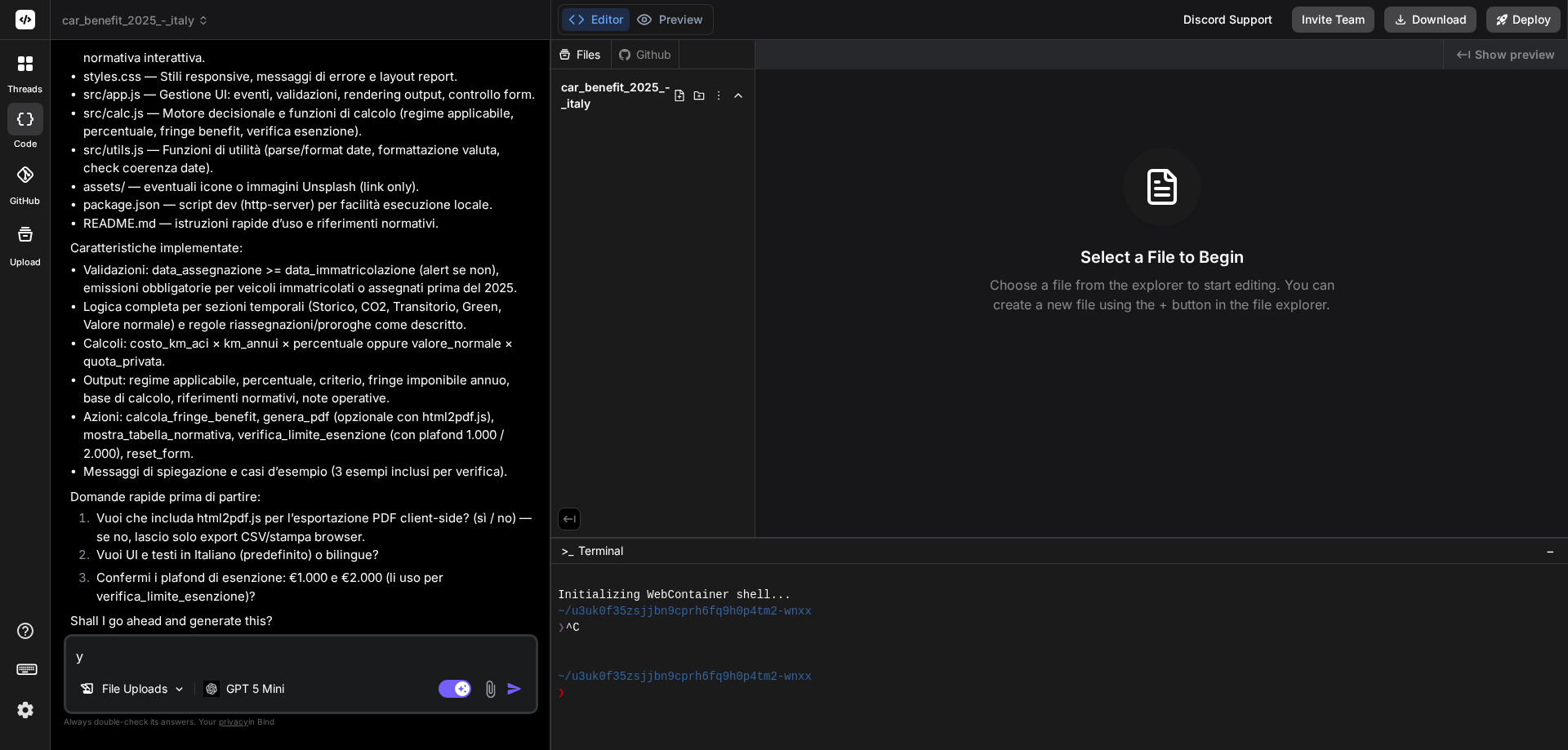
type textarea "x"
type textarea "yes"
type textarea "x"
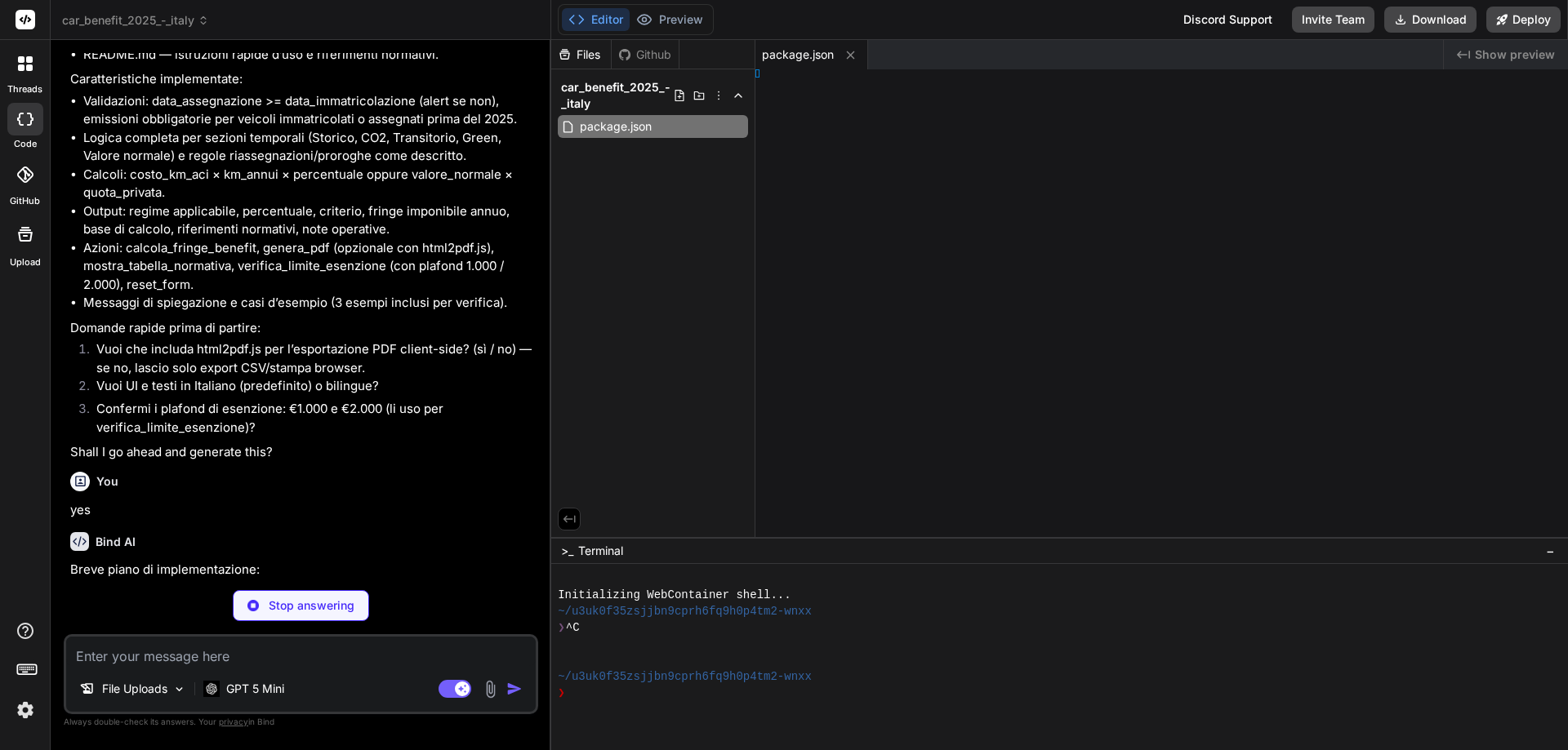
type textarea "x"
type textarea "> </html>"
type textarea "x"
type textarea "} }"
type textarea "x"
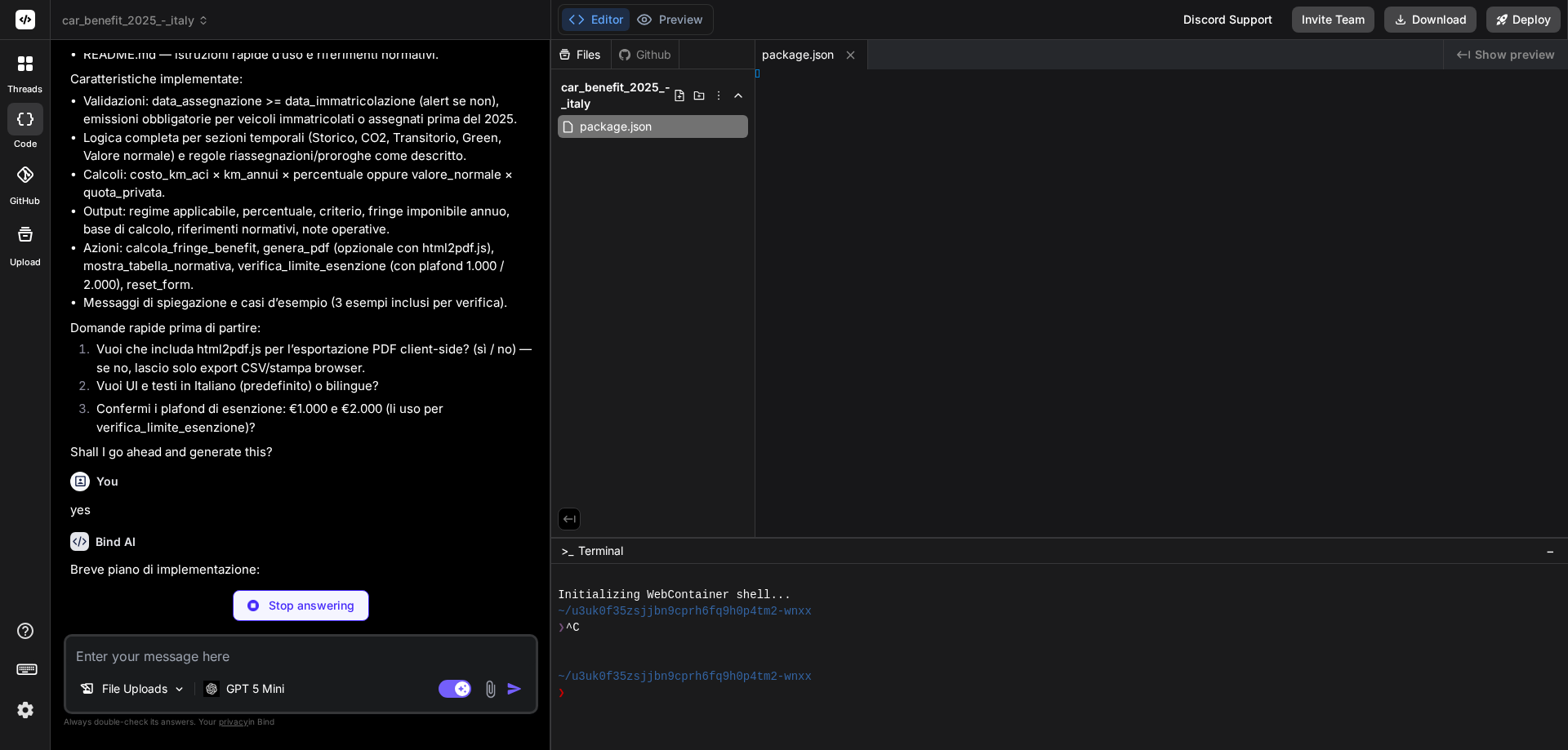
type textarea "e(); }"
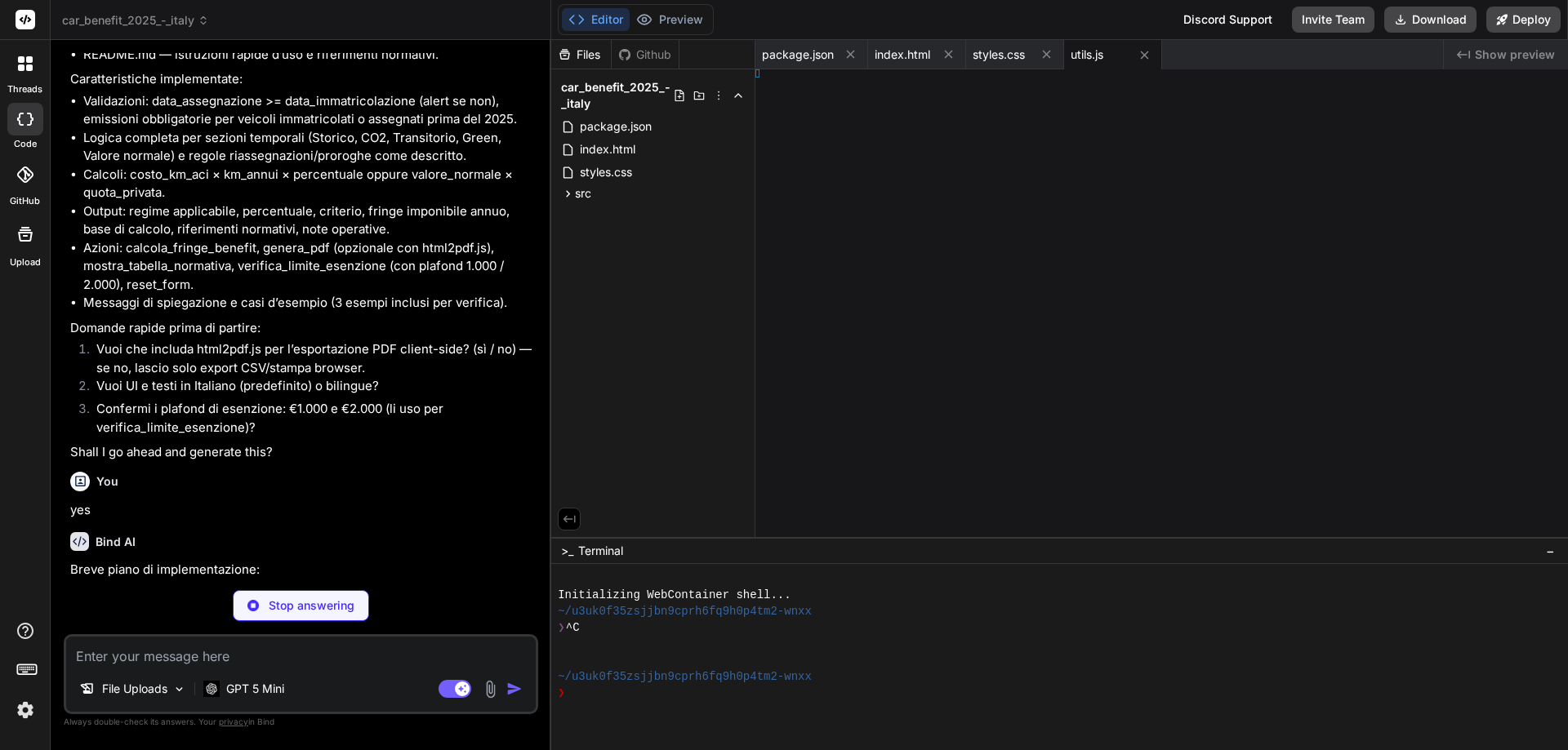
type textarea "x"
type textarea "" ") }; }"
type textarea "x"
type textarea "// quick examples (fill sample data quickly) // Example 1 prefilled values for …"
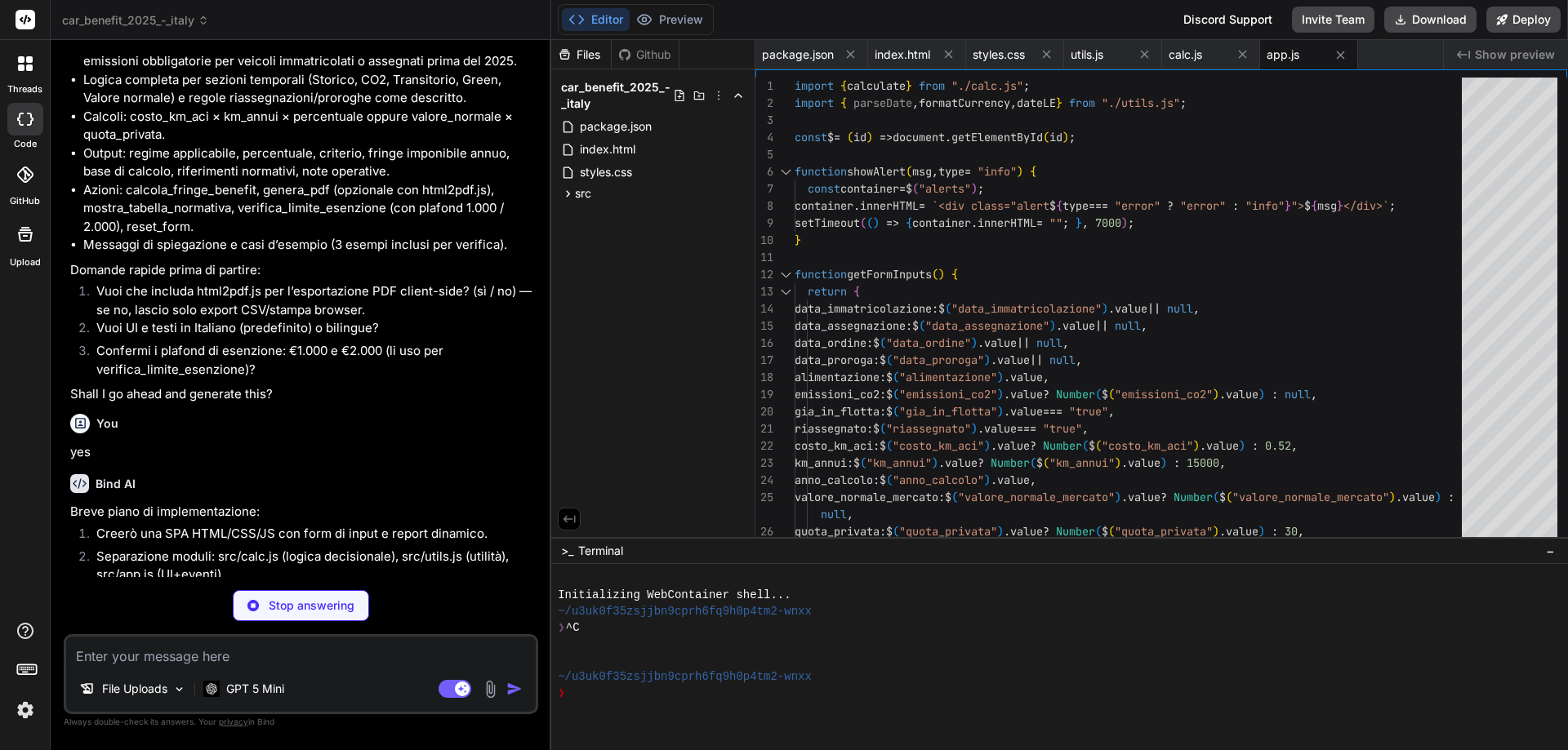
scroll to position [2175, 0]
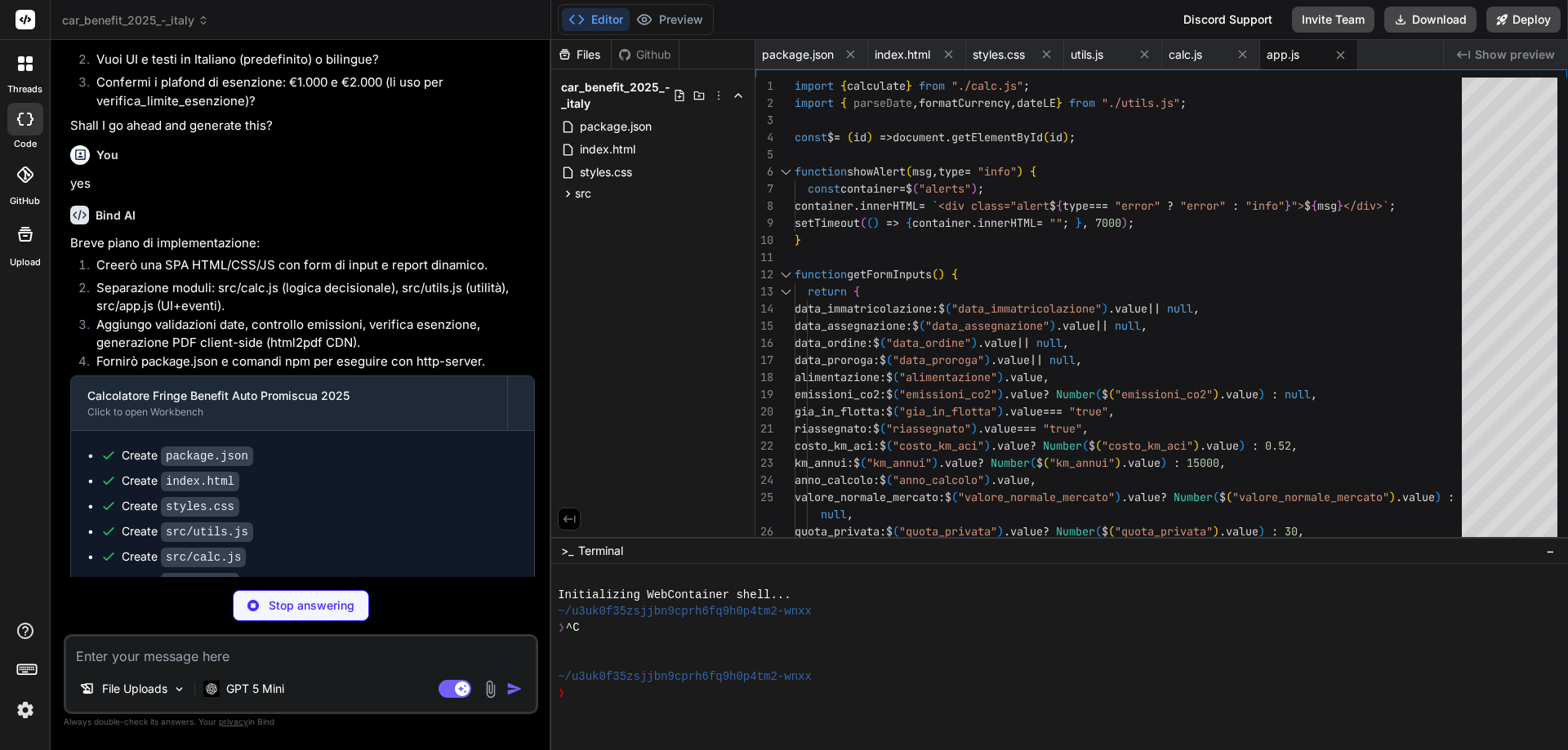
type textarea "x"
type textarea "3. Apri nel browser: [URL] Note - L'app esegue validazioni base: la data di ass…"
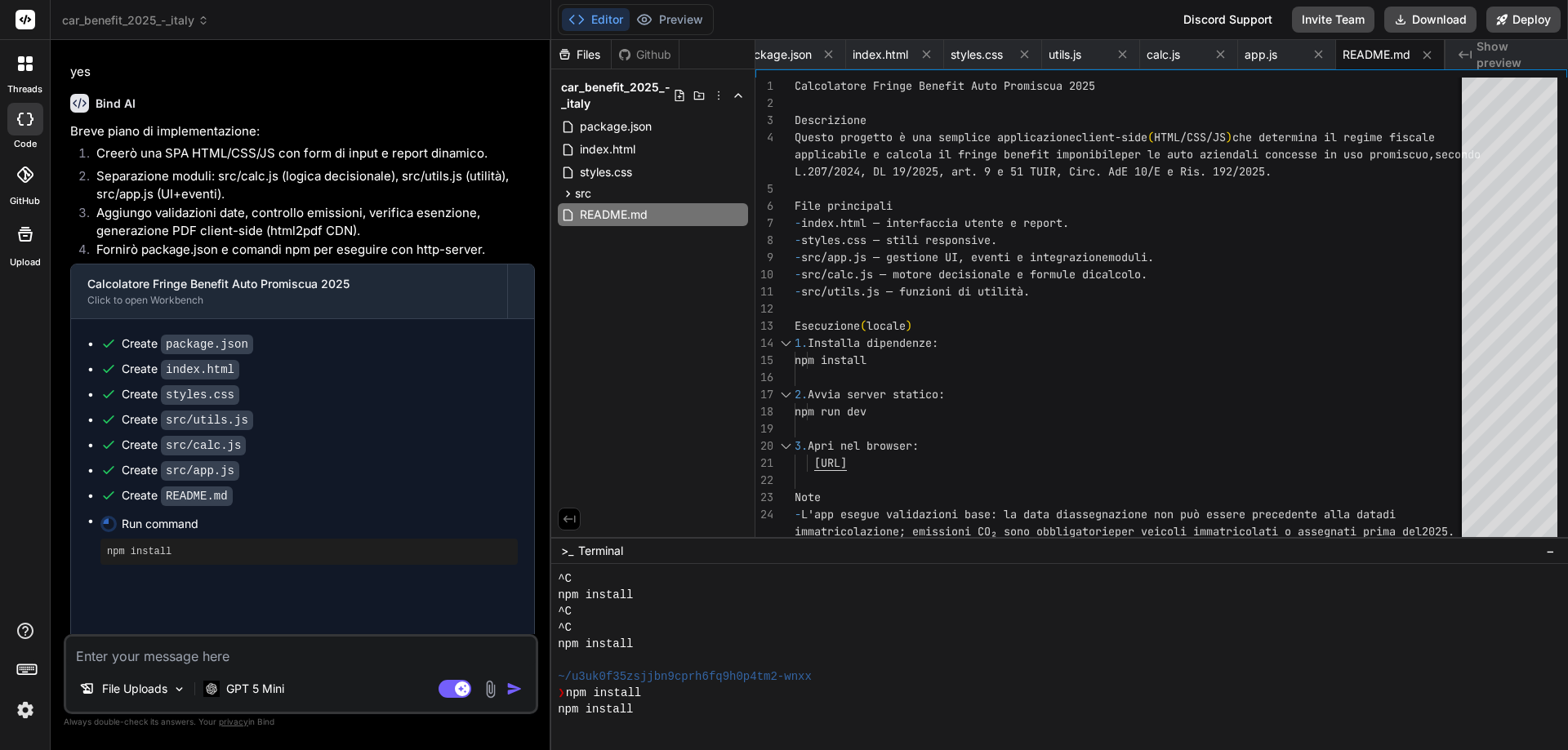
scroll to position [2290, 0]
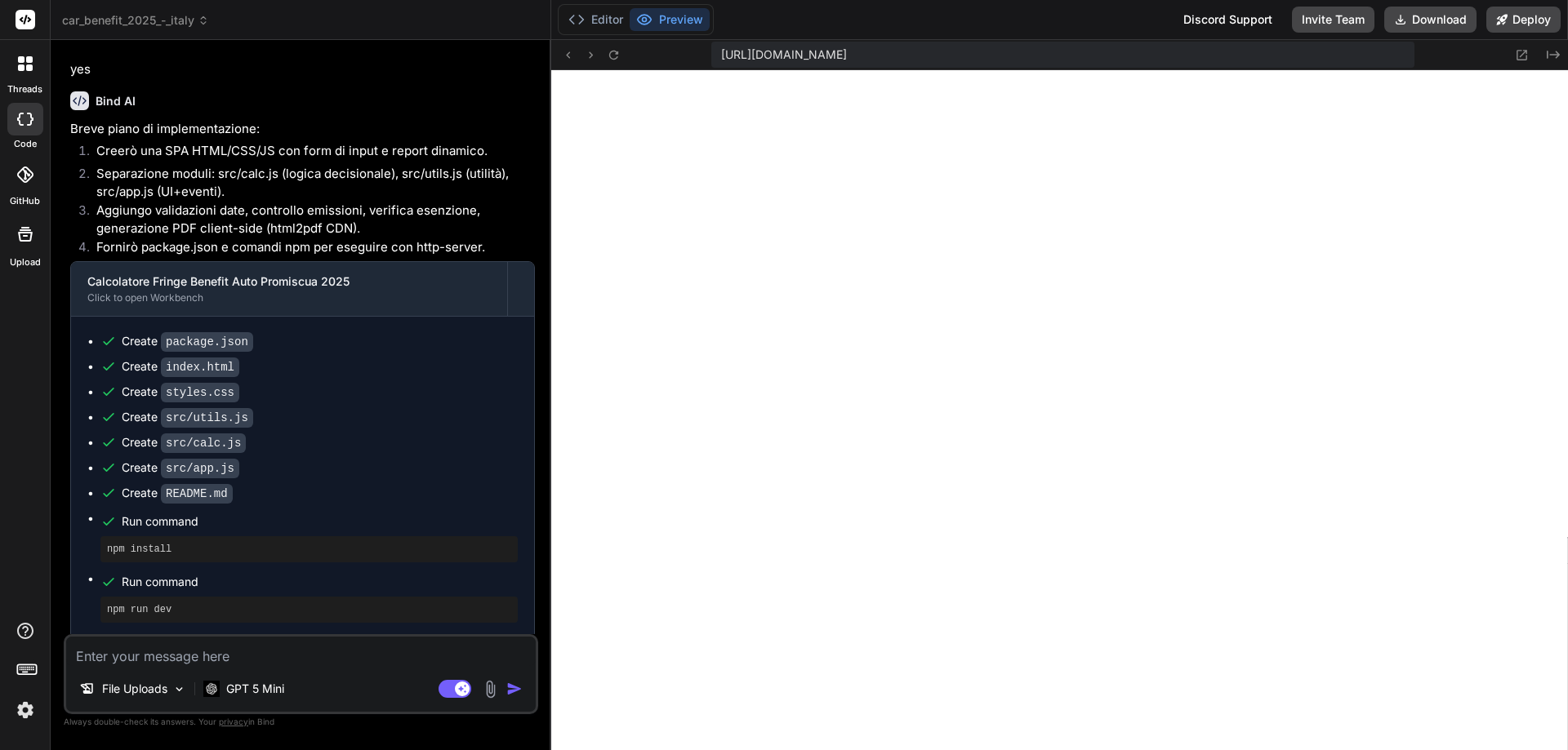
type textarea "x"
